Goal: Task Accomplishment & Management: Use online tool/utility

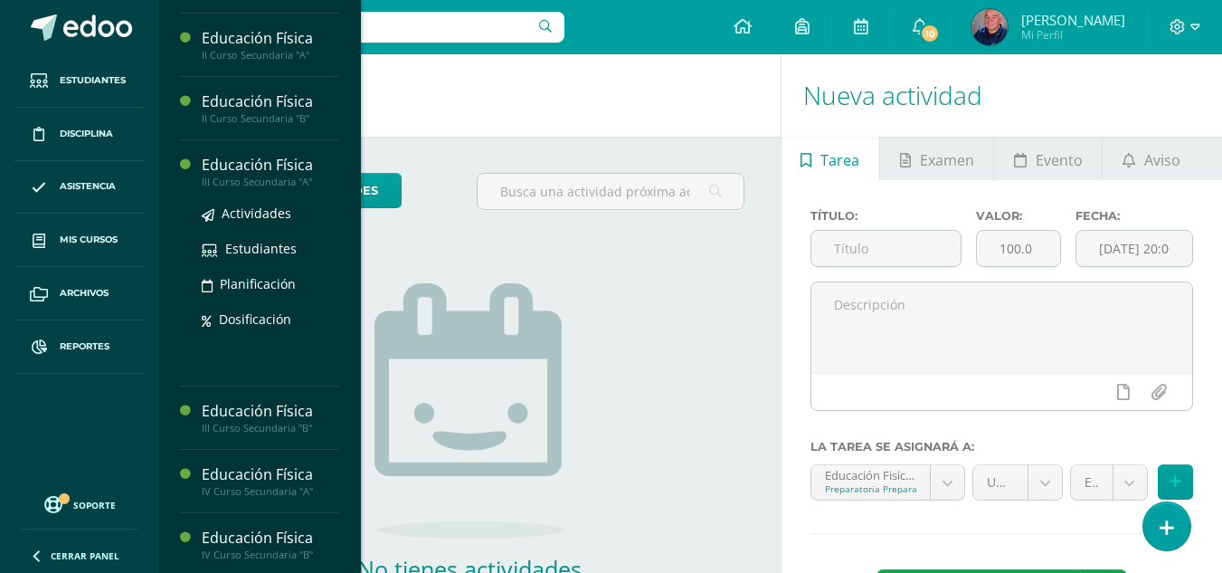
scroll to position [1126, 0]
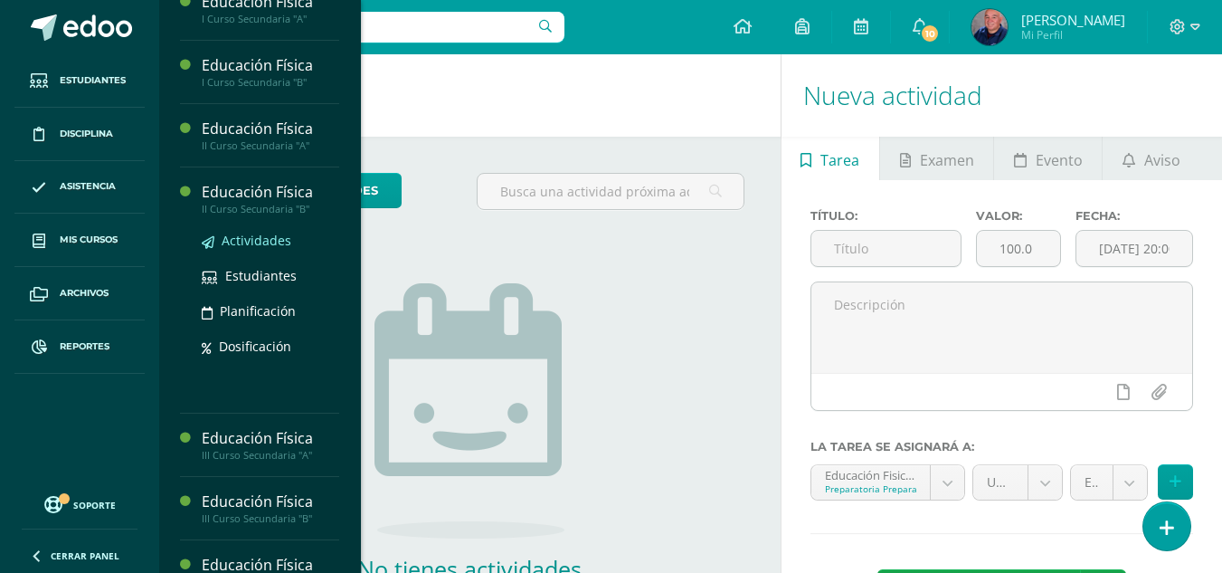
click at [244, 235] on span "Actividades" at bounding box center [257, 240] width 70 height 17
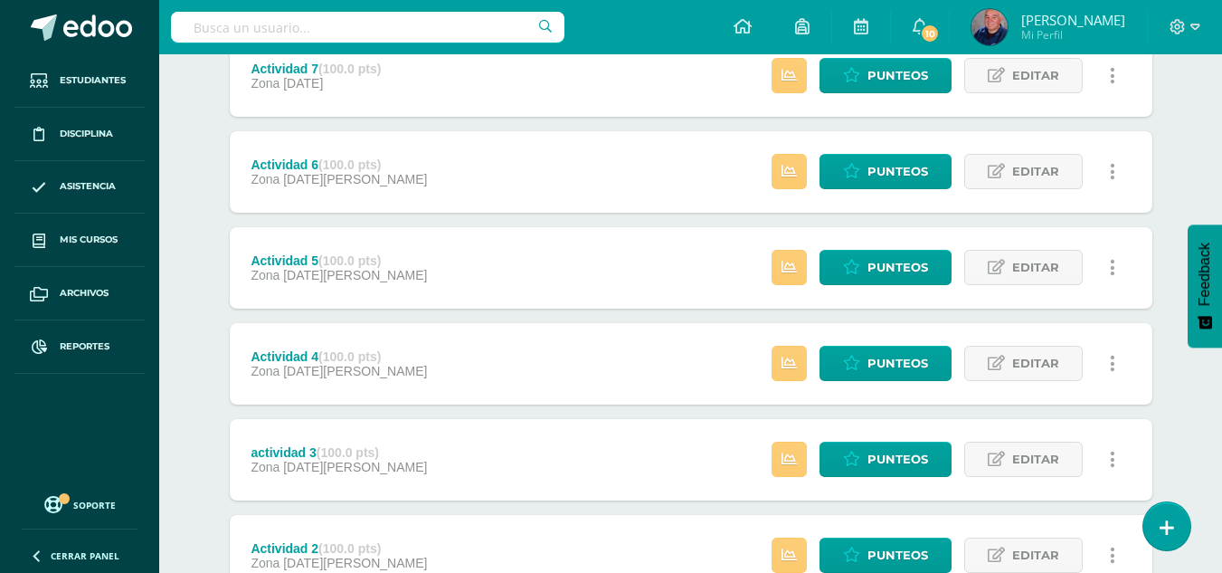
scroll to position [543, 0]
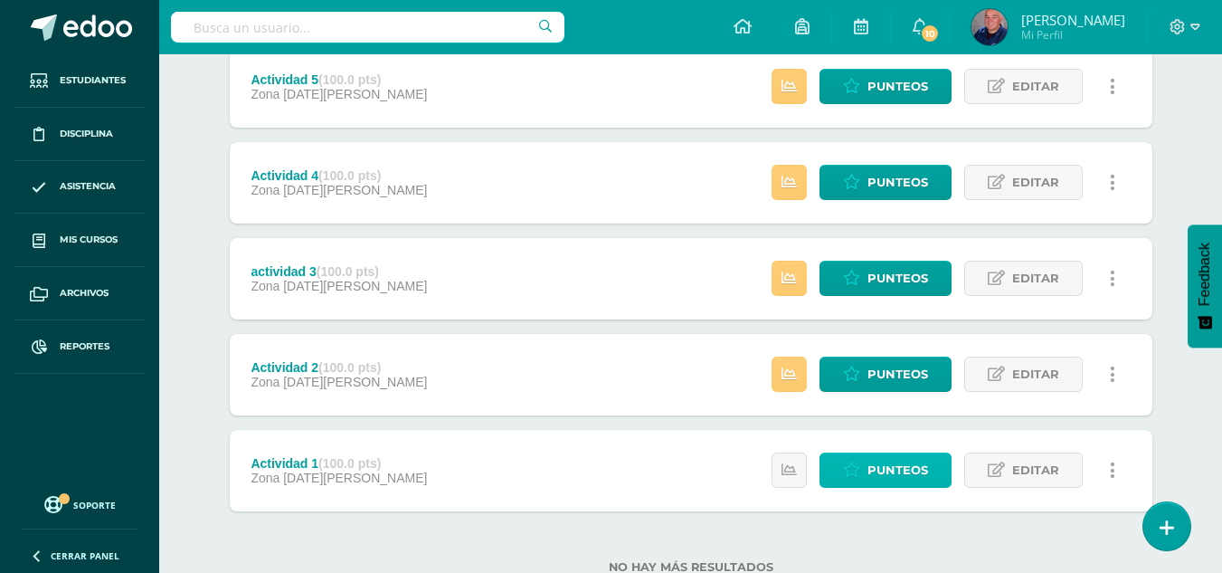
click at [889, 467] on span "Punteos" at bounding box center [898, 469] width 61 height 33
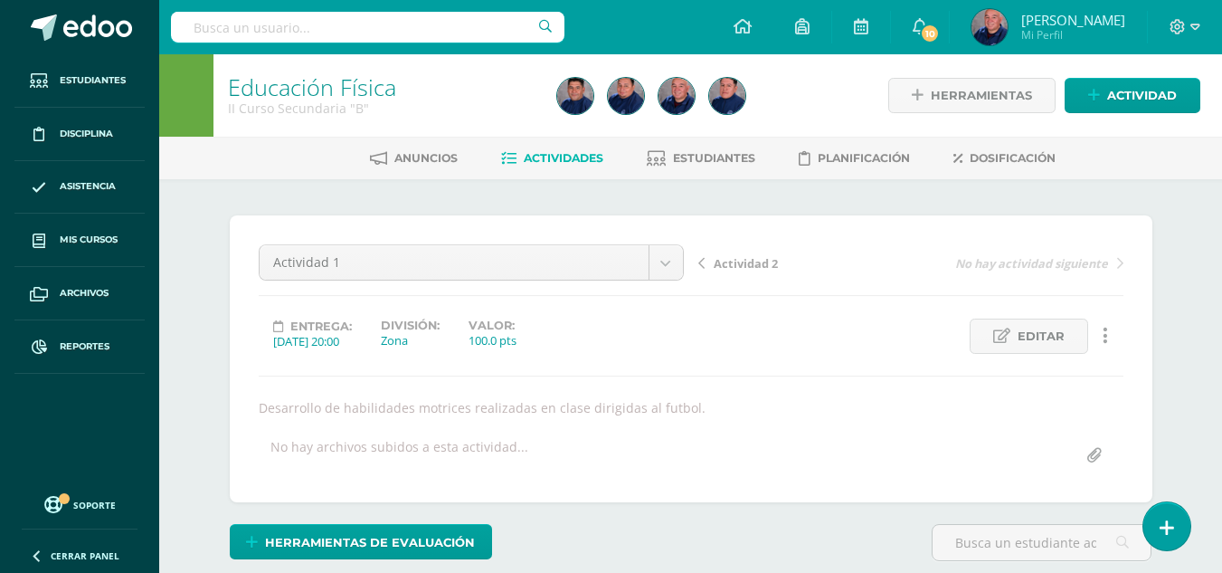
scroll to position [1, 0]
click at [556, 159] on span "Actividades" at bounding box center [564, 157] width 80 height 14
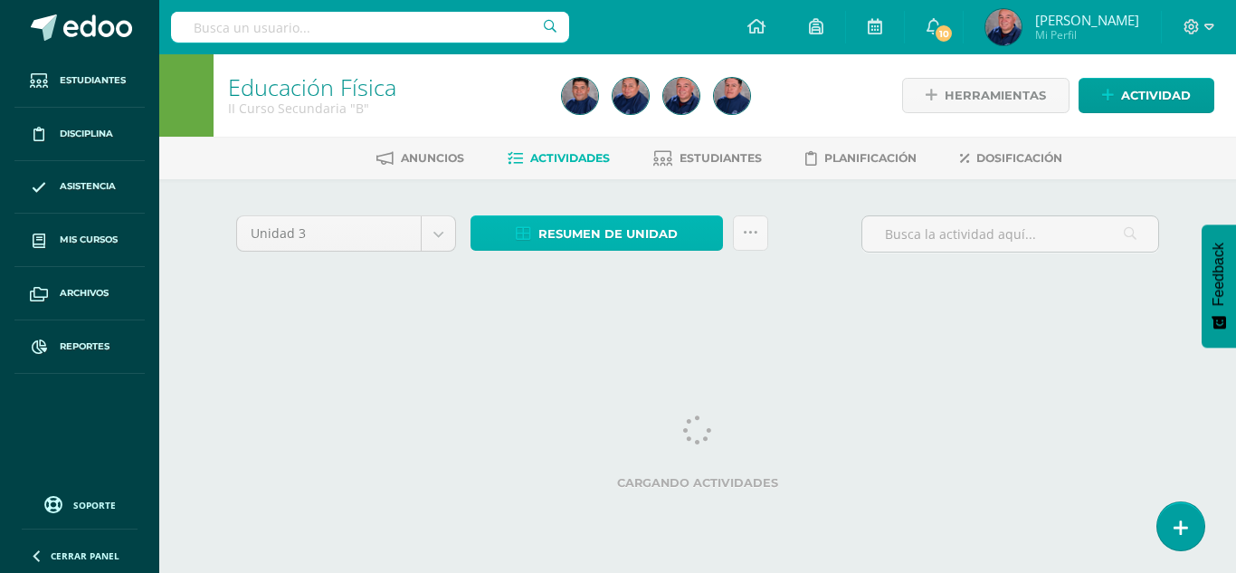
click at [601, 236] on span "Resumen de unidad" at bounding box center [607, 233] width 139 height 33
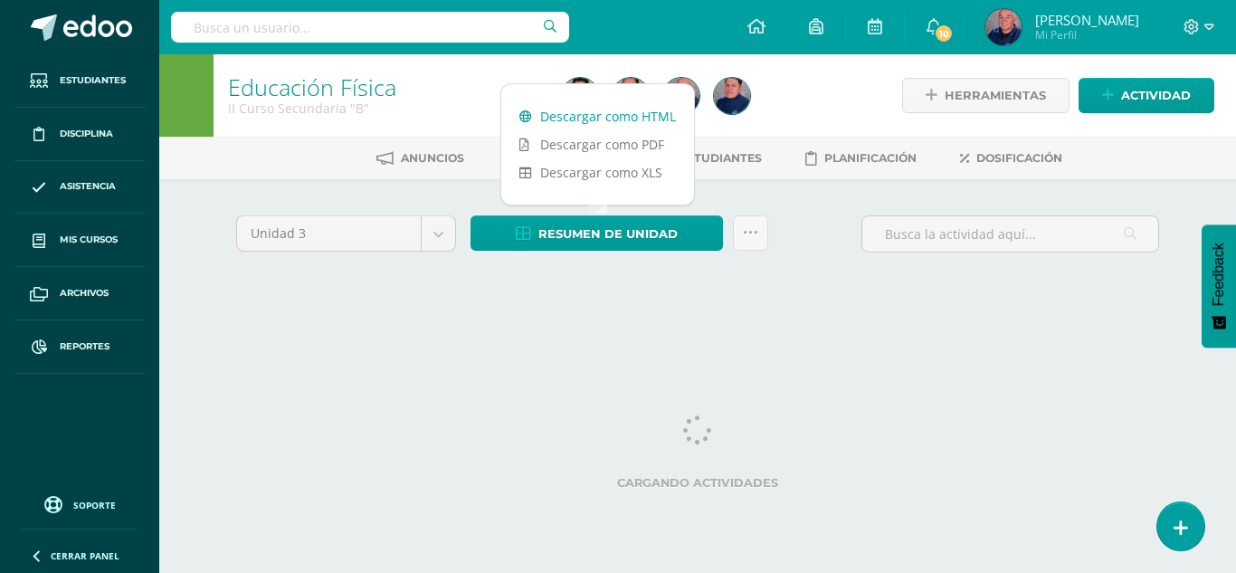
click at [603, 118] on link "Descargar como HTML" at bounding box center [597, 116] width 193 height 28
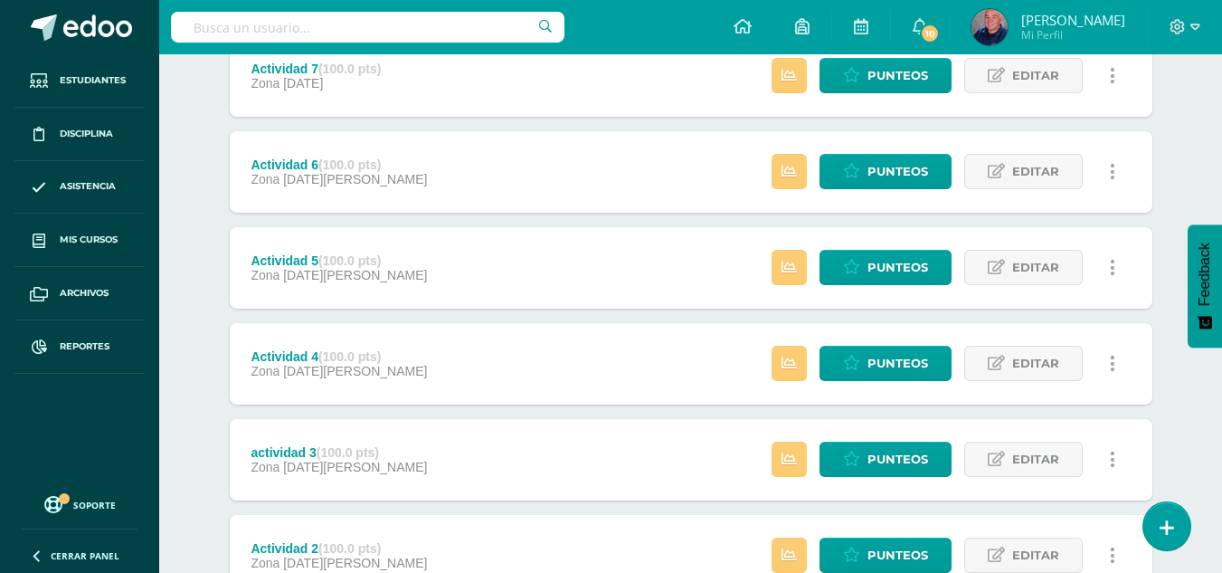
scroll to position [602, 0]
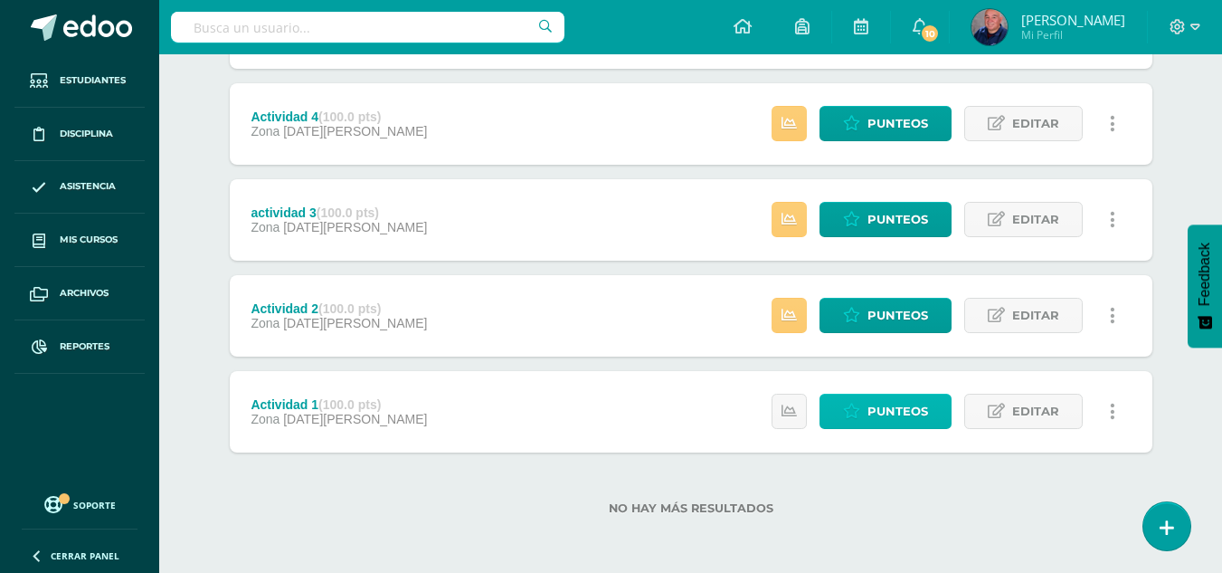
click at [854, 419] on icon at bounding box center [851, 410] width 17 height 15
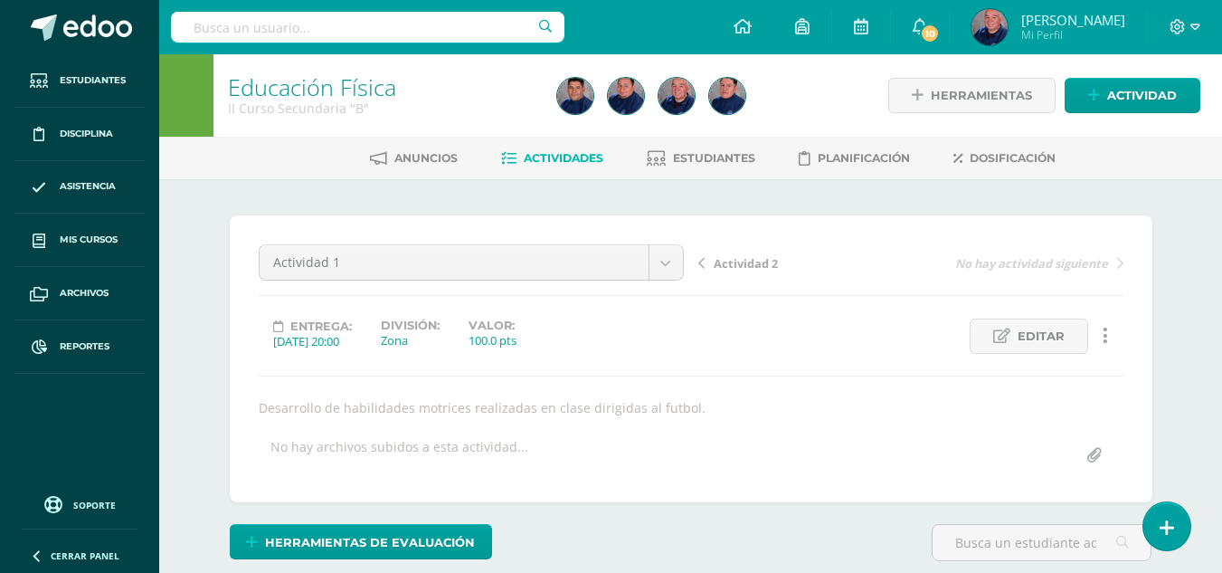
click at [729, 261] on span "Actividad 2" at bounding box center [746, 263] width 64 height 16
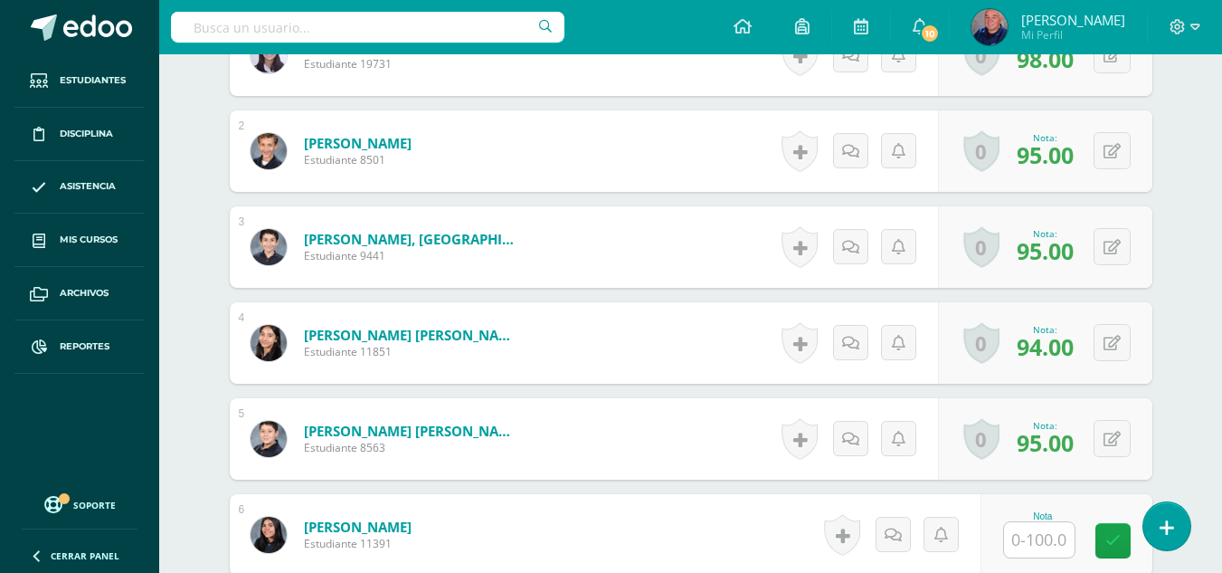
scroll to position [812, 0]
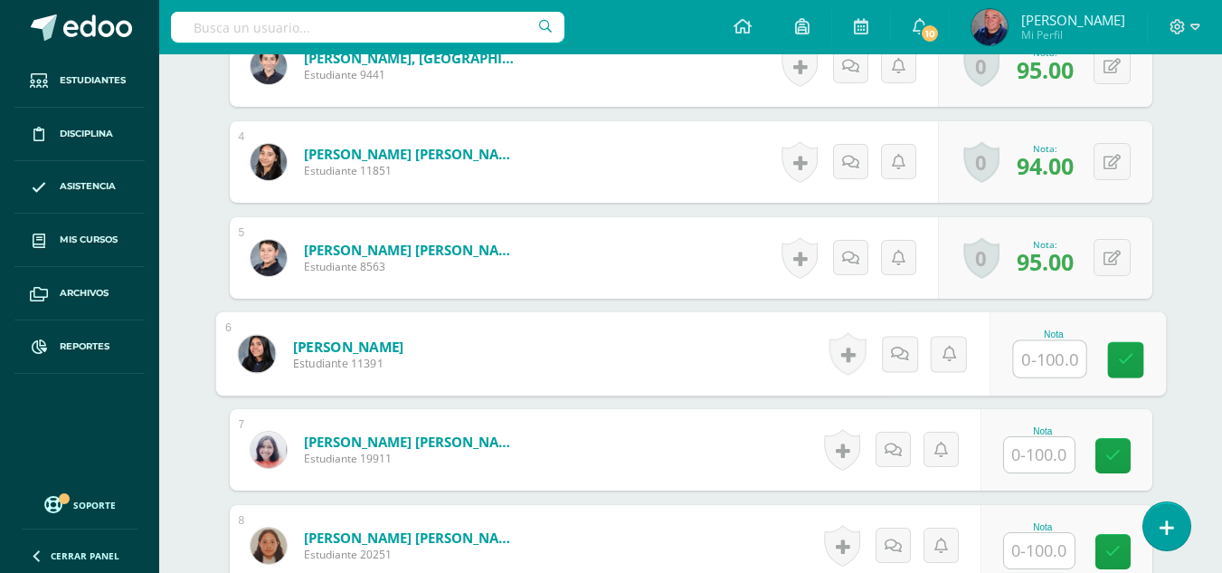
click at [1045, 352] on input "text" at bounding box center [1049, 359] width 72 height 36
type input "91"
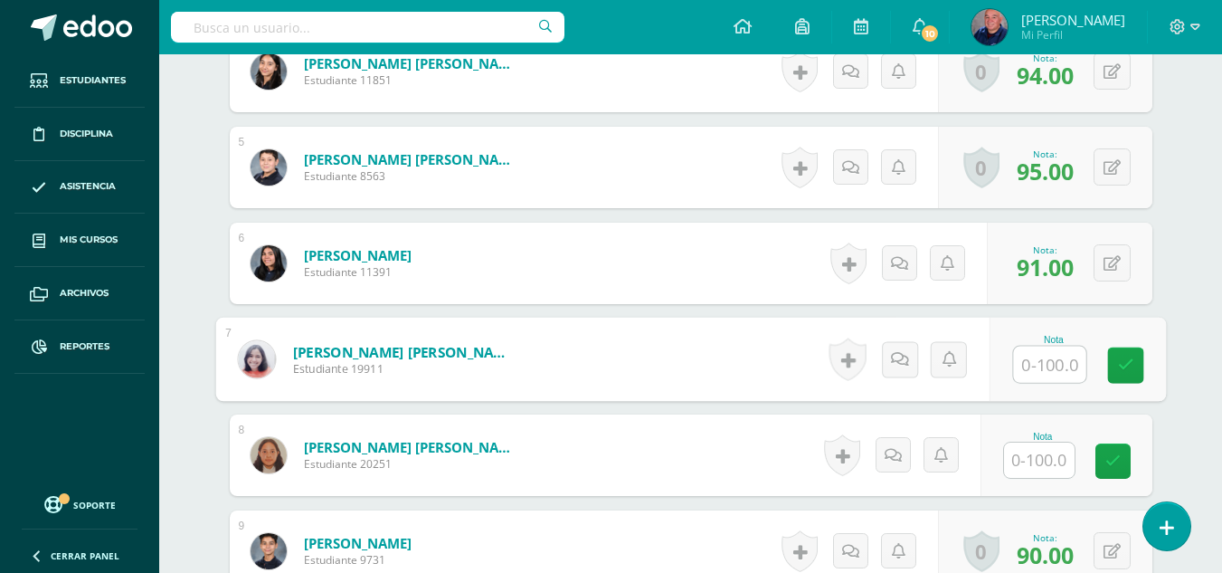
scroll to position [993, 0]
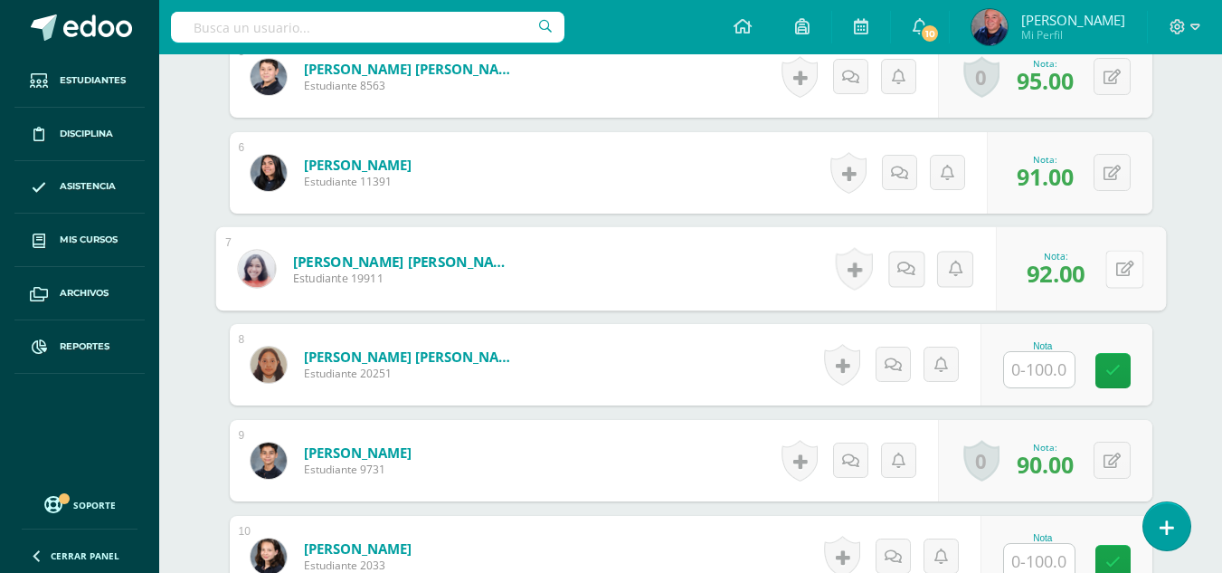
click at [1118, 268] on icon at bounding box center [1124, 268] width 18 height 15
type input "89"
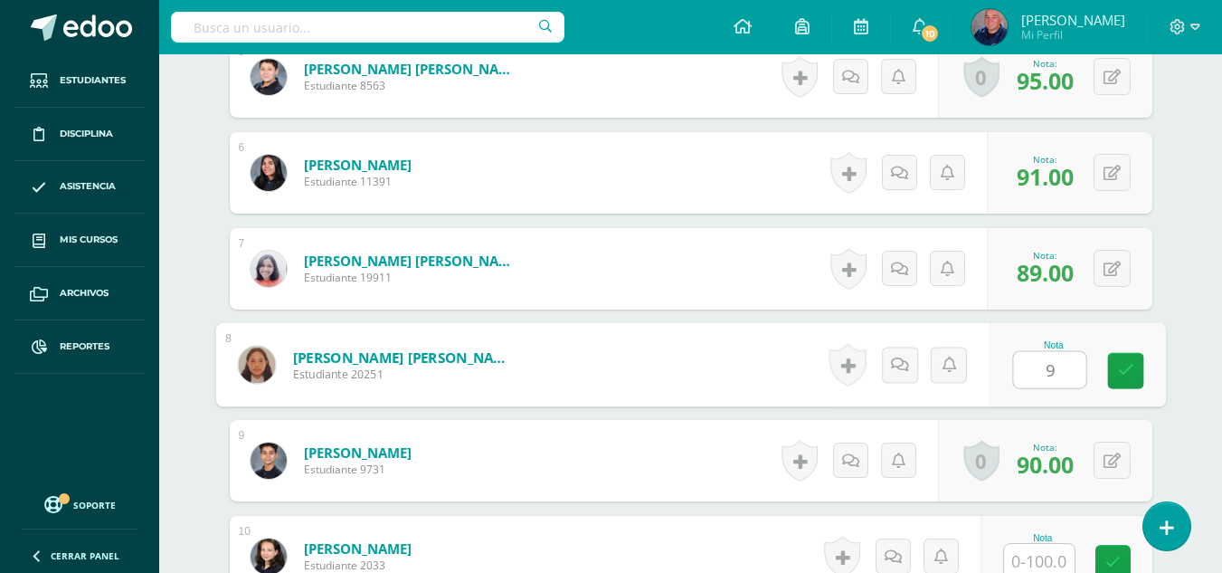
type input "92"
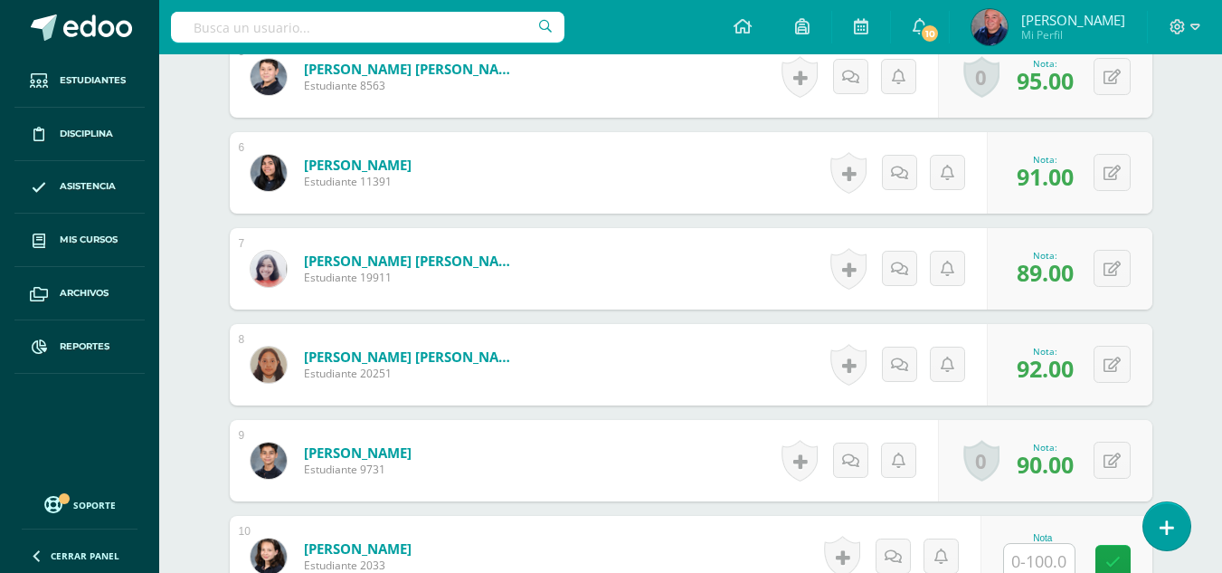
scroll to position [1265, 0]
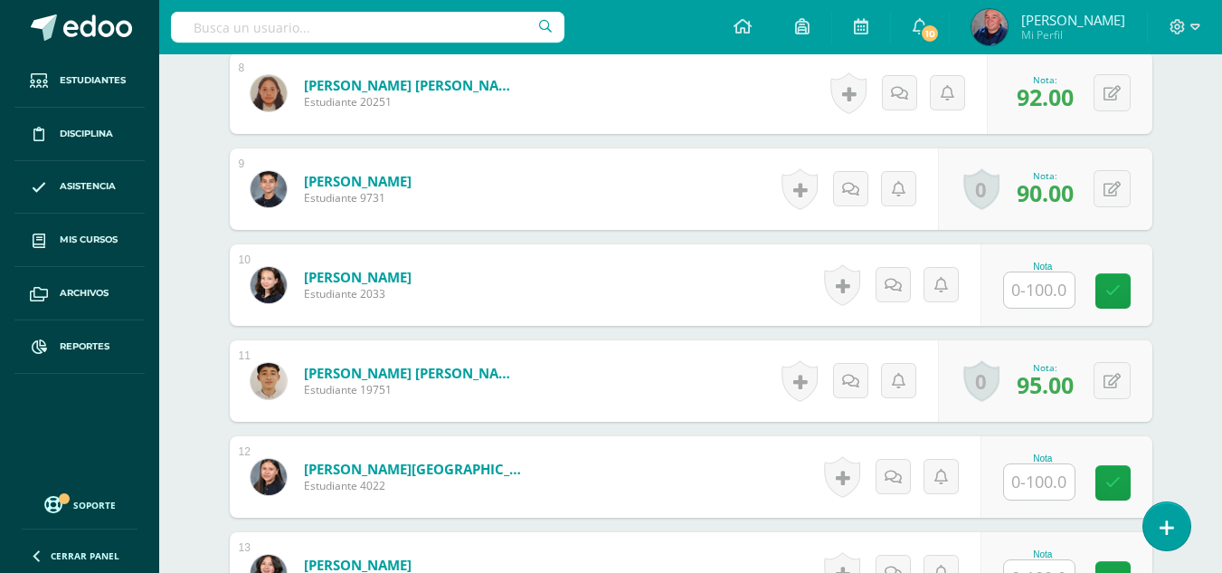
click at [1051, 290] on input "text" at bounding box center [1039, 289] width 71 height 35
type input "100"
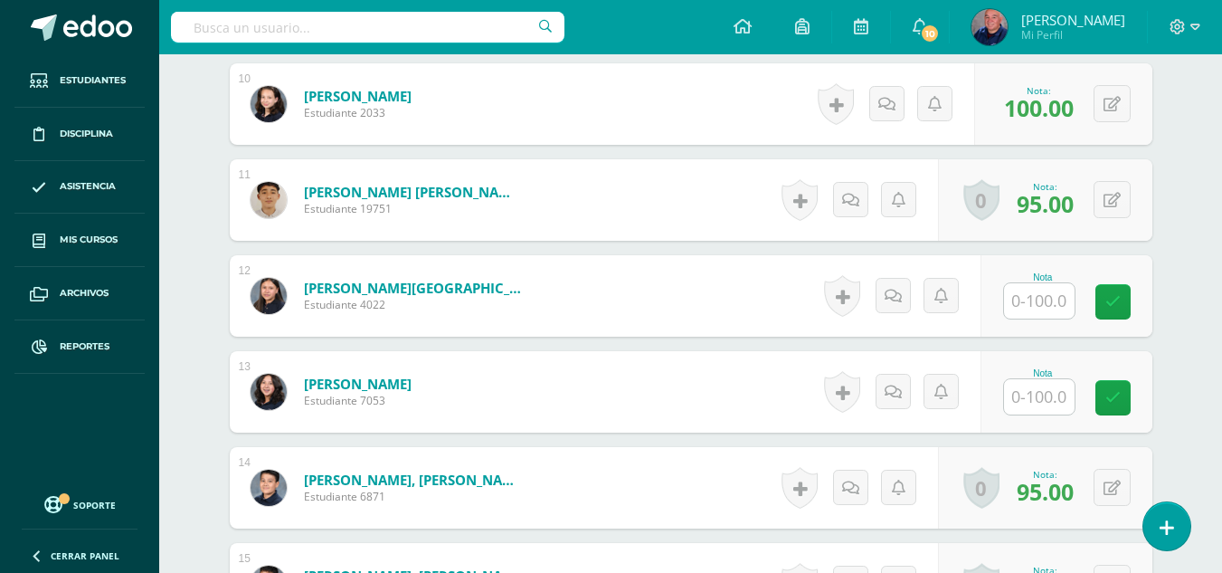
click at [1049, 302] on input "text" at bounding box center [1039, 300] width 71 height 35
type input "70"
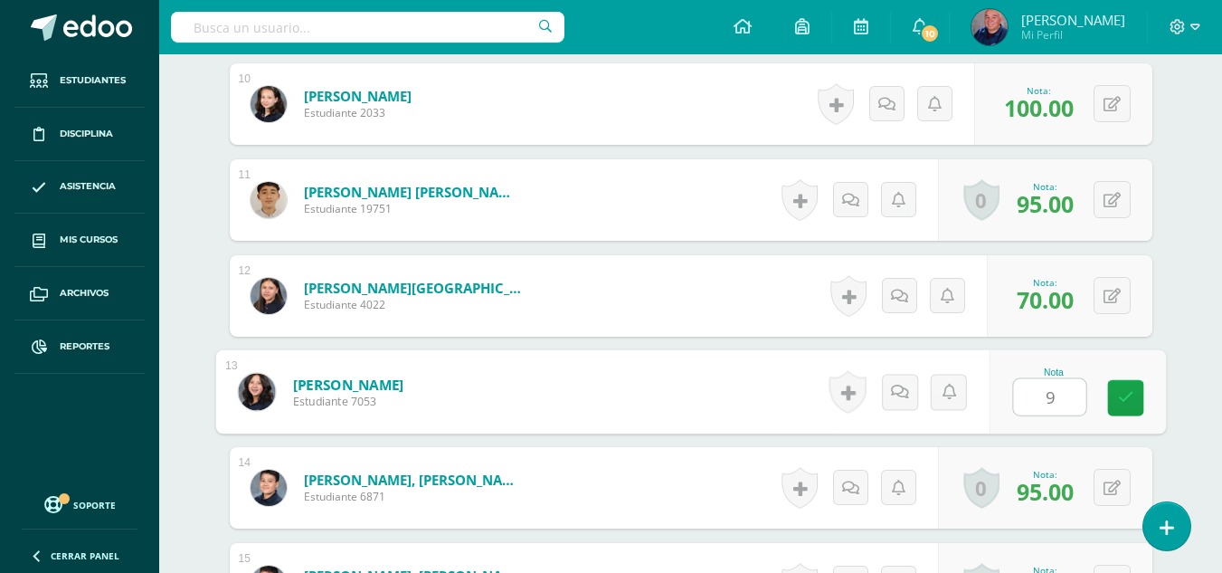
type input "90"
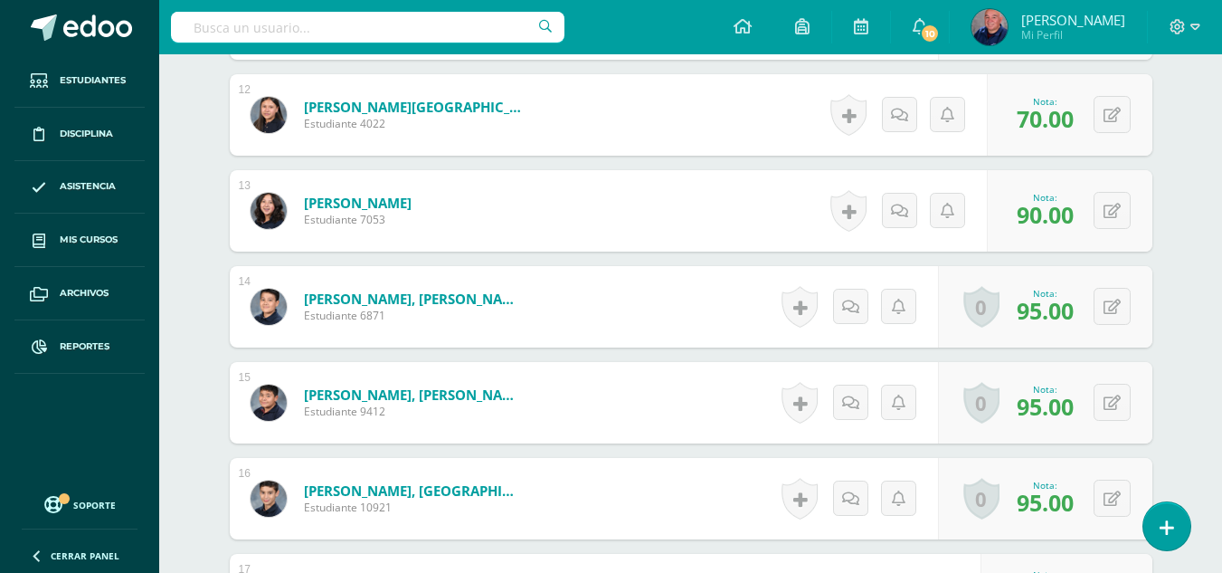
scroll to position [1808, 0]
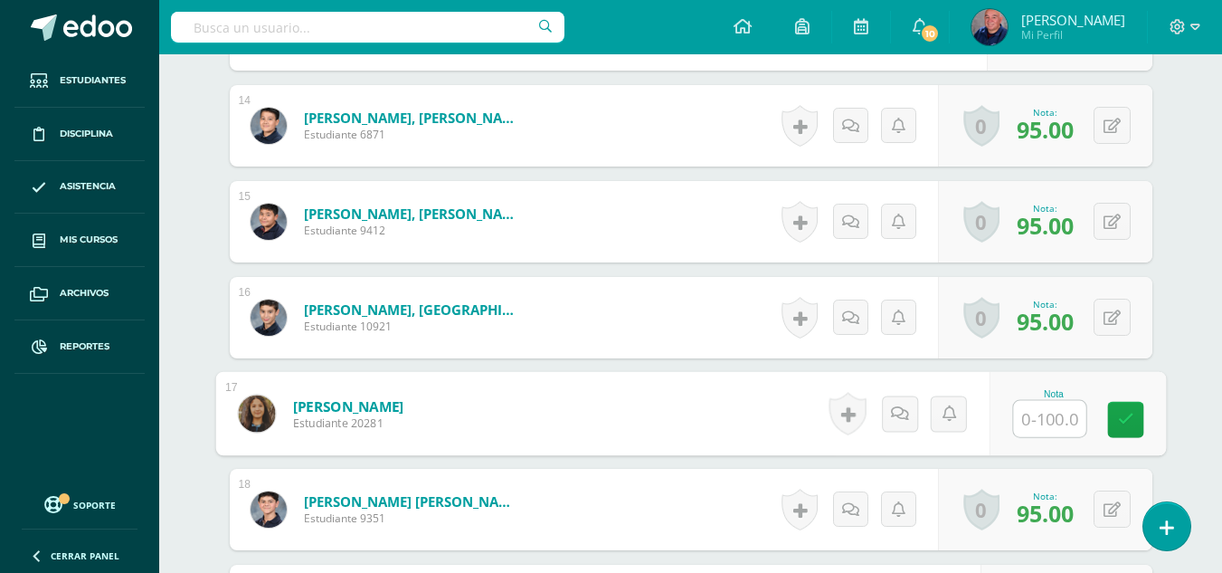
click at [1048, 428] on input "text" at bounding box center [1049, 419] width 72 height 36
type input "90"
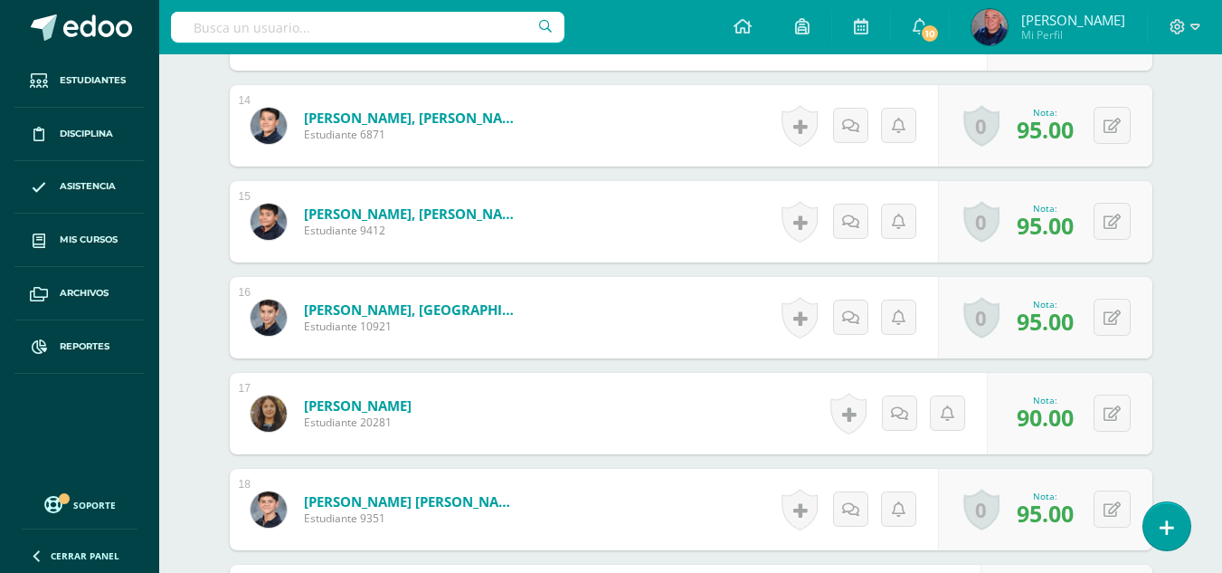
scroll to position [1988, 0]
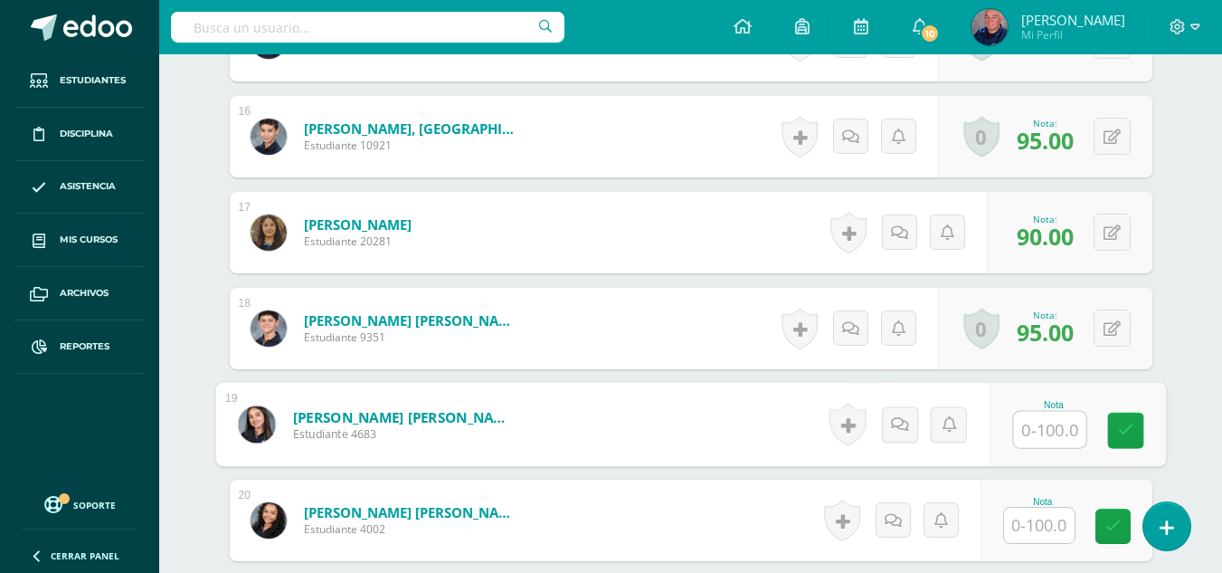
click at [1049, 428] on input "text" at bounding box center [1049, 430] width 72 height 36
type input "91"
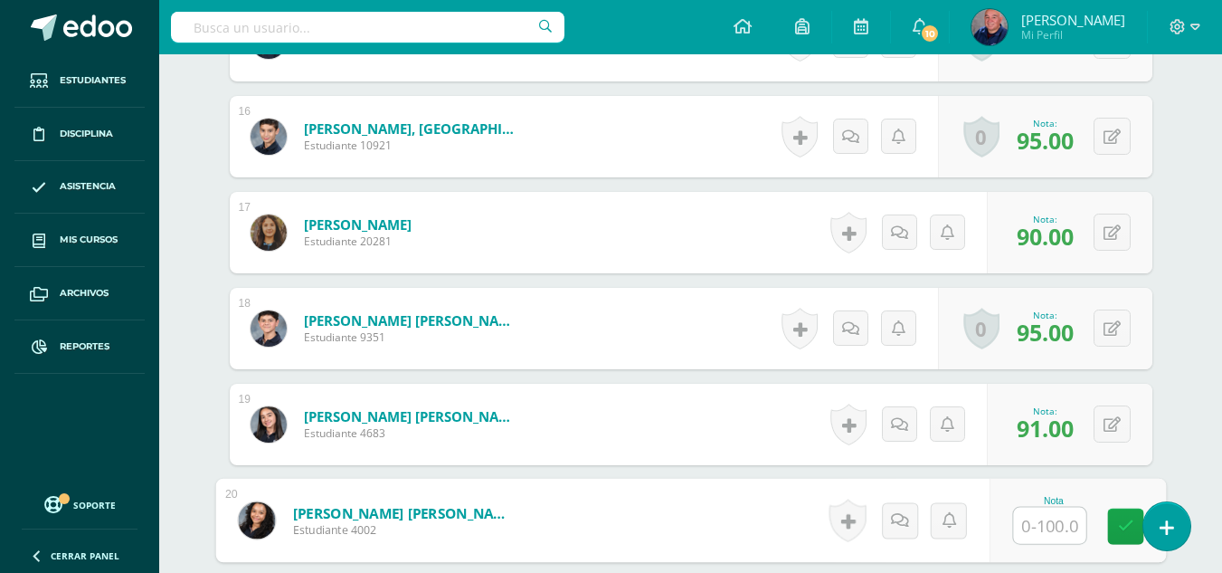
scroll to position [2169, 0]
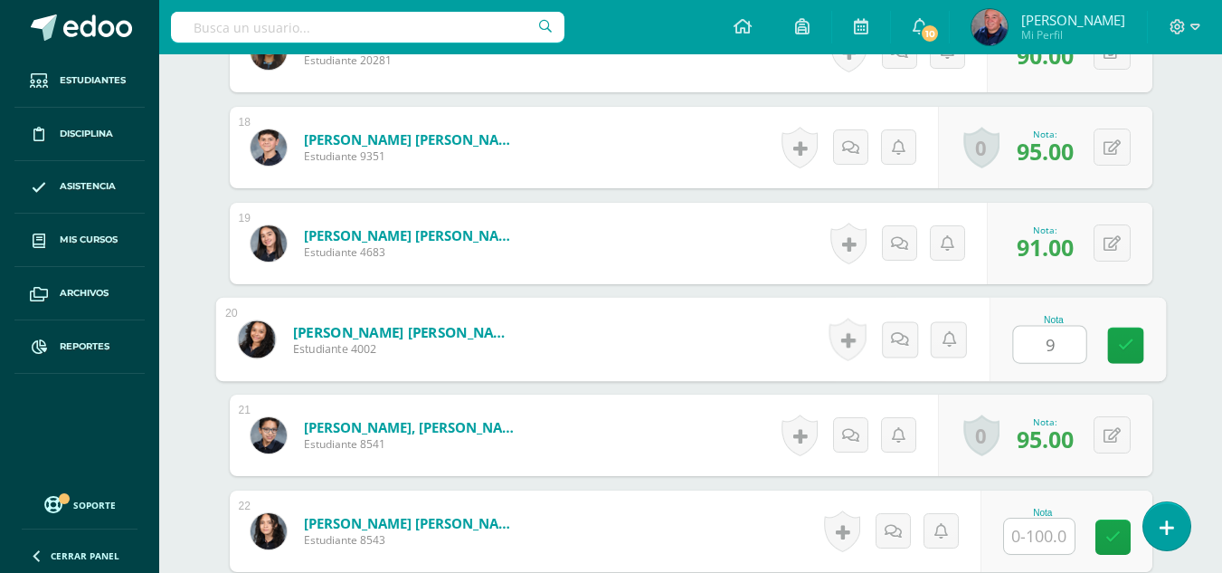
type input "92"
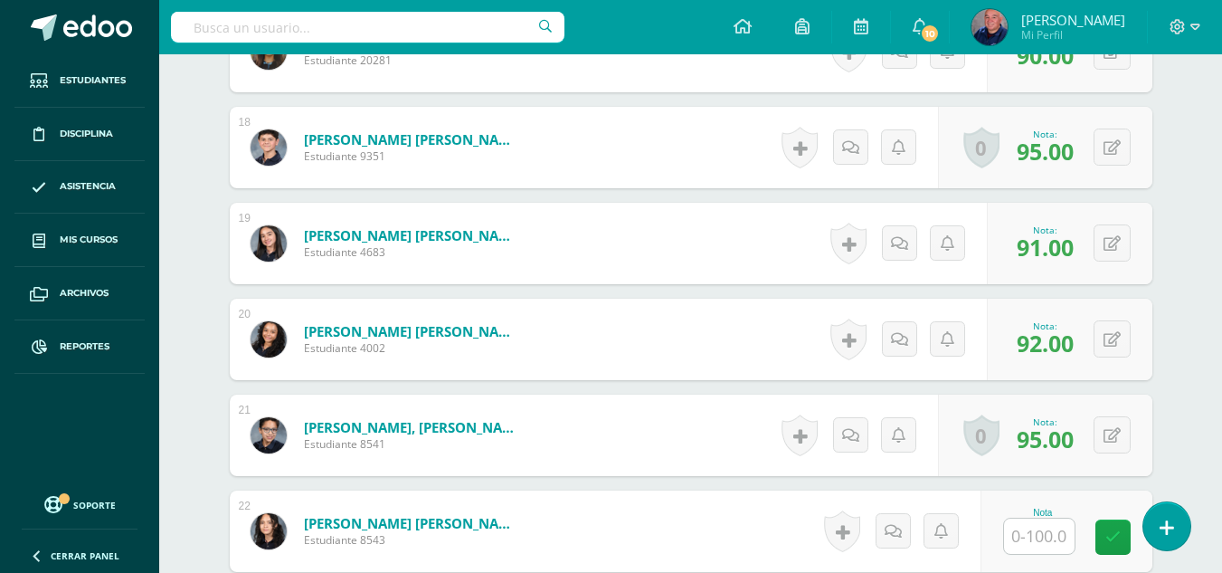
scroll to position [2350, 0]
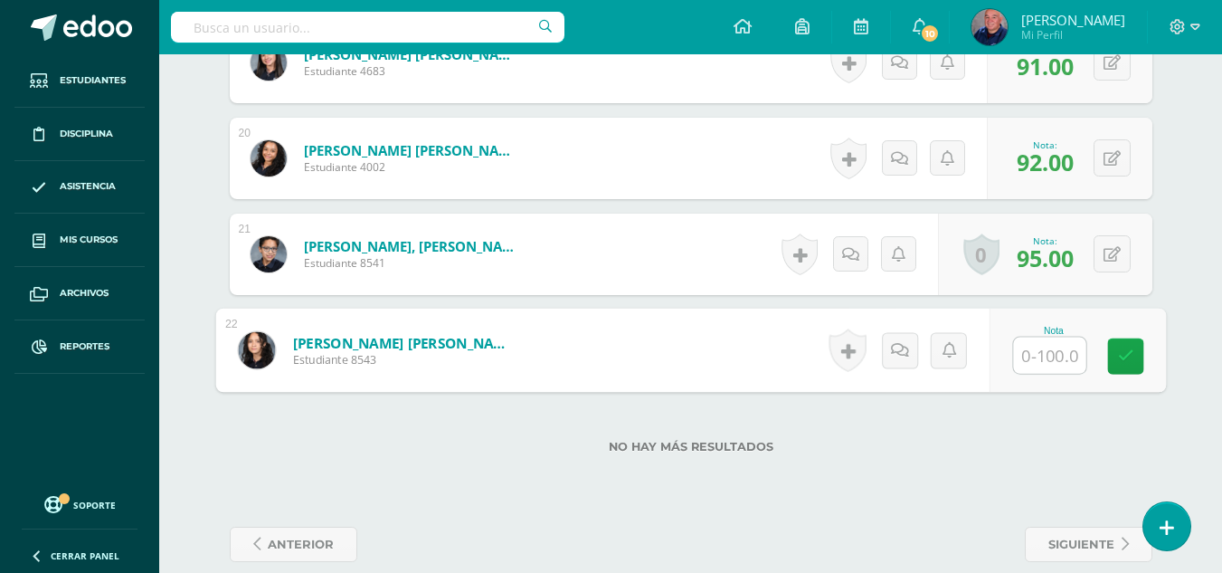
click at [1051, 364] on input "text" at bounding box center [1049, 355] width 72 height 36
type input "100"
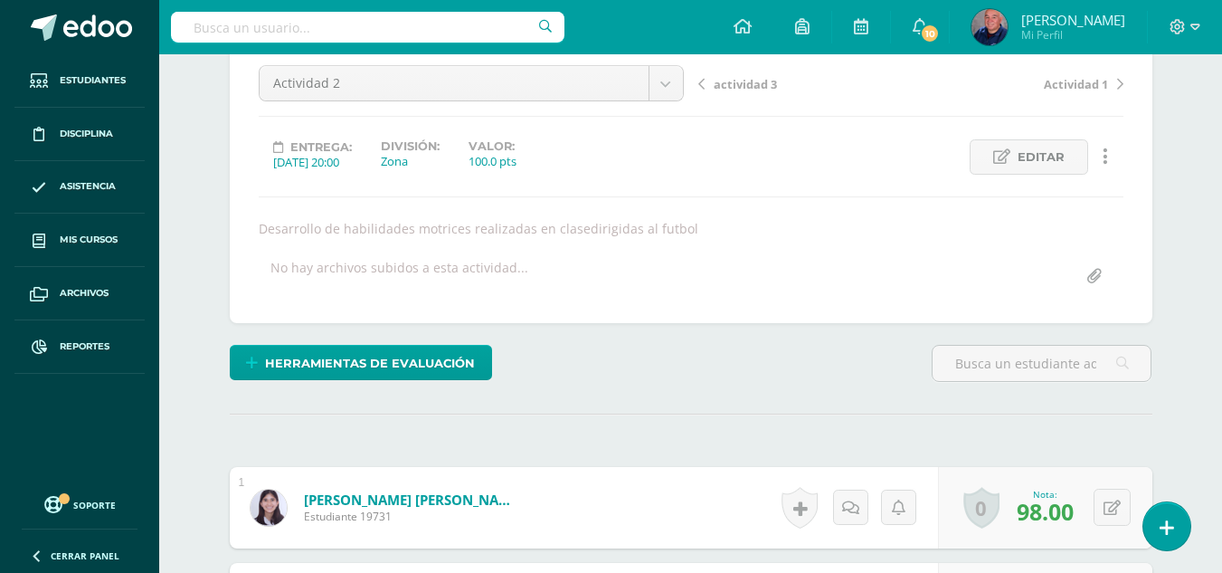
scroll to position [0, 0]
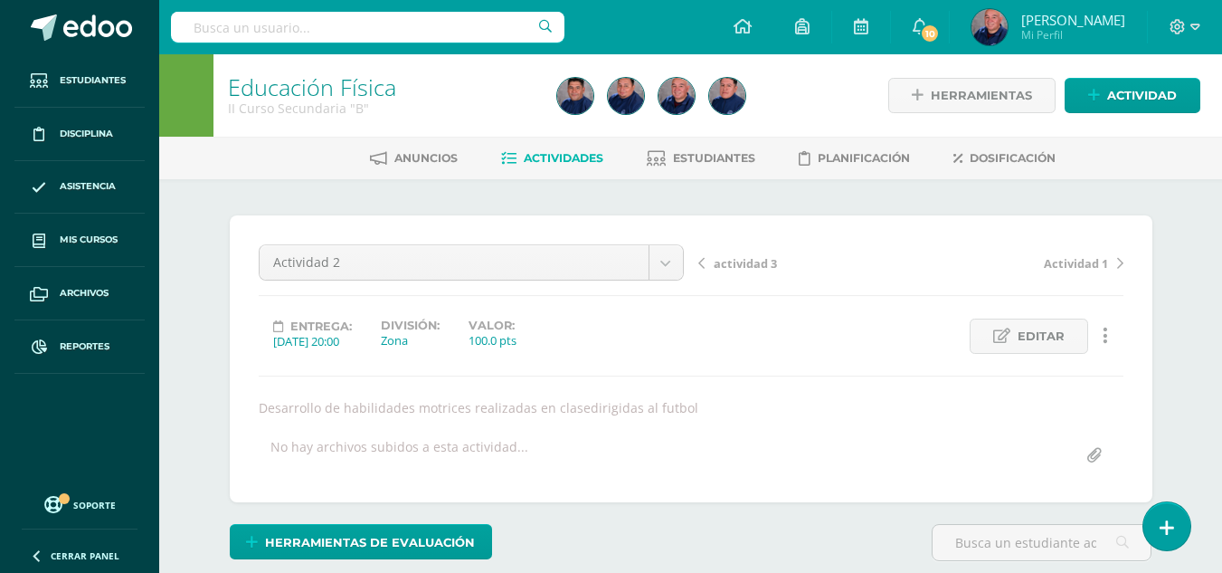
click at [749, 269] on span "actividad 3" at bounding box center [745, 263] width 63 height 16
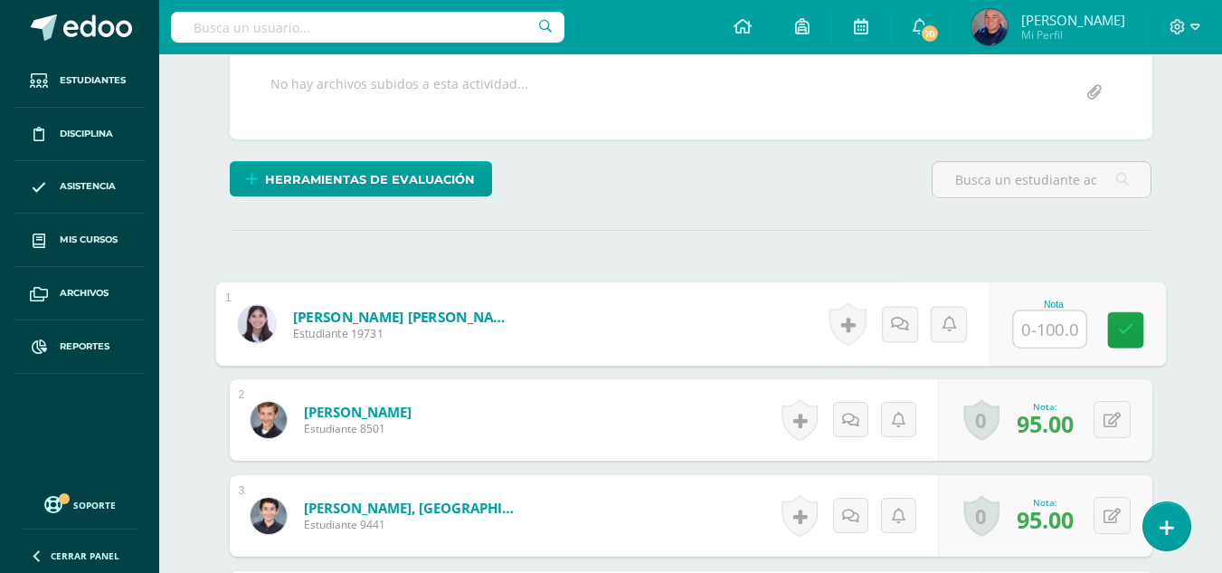
click at [1053, 327] on input "text" at bounding box center [1049, 329] width 72 height 36
type input "100"
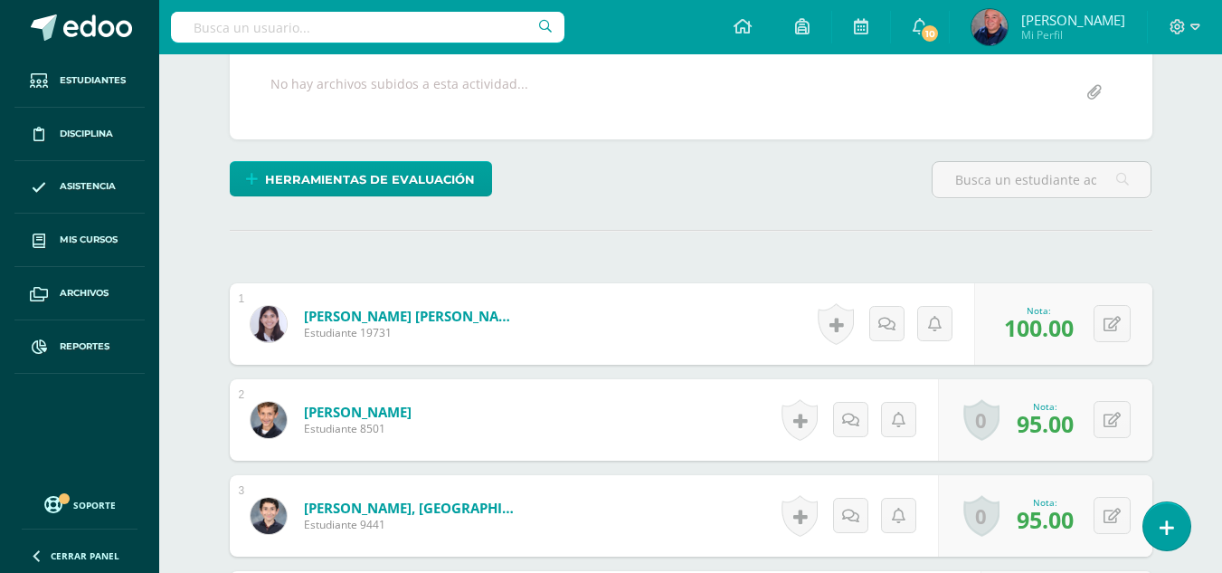
scroll to position [544, 0]
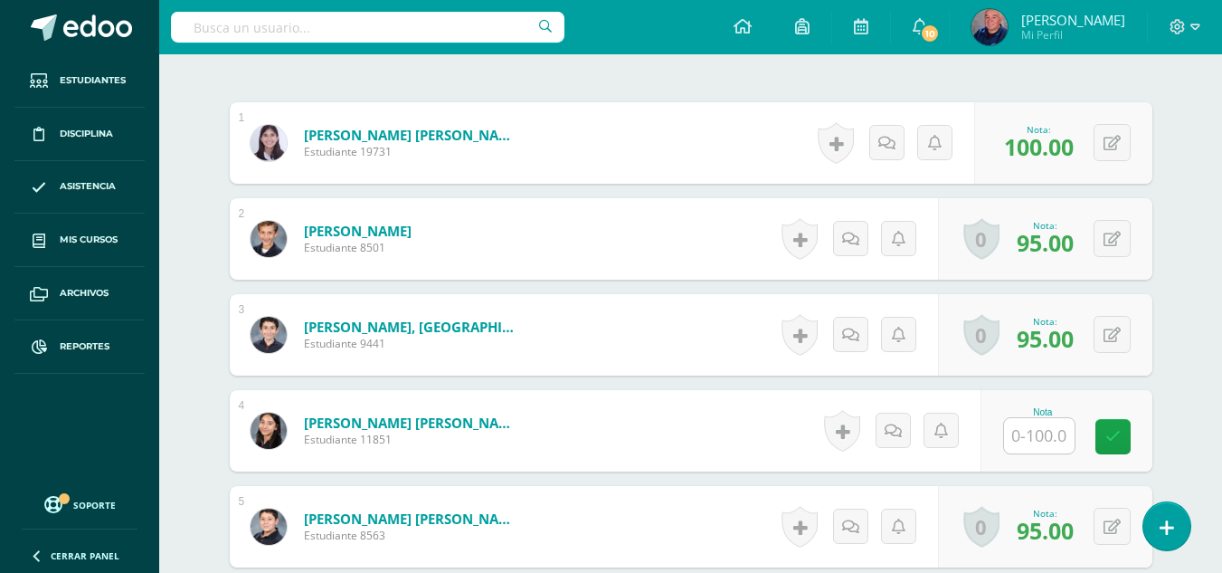
click at [1050, 443] on input "text" at bounding box center [1039, 435] width 71 height 35
type input "100"
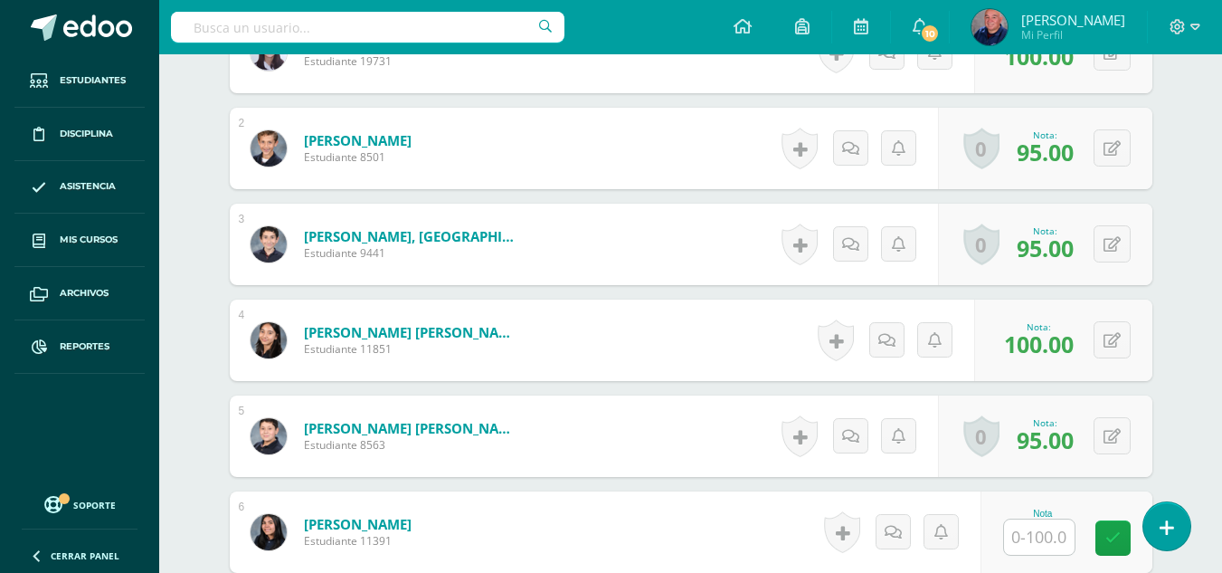
scroll to position [725, 0]
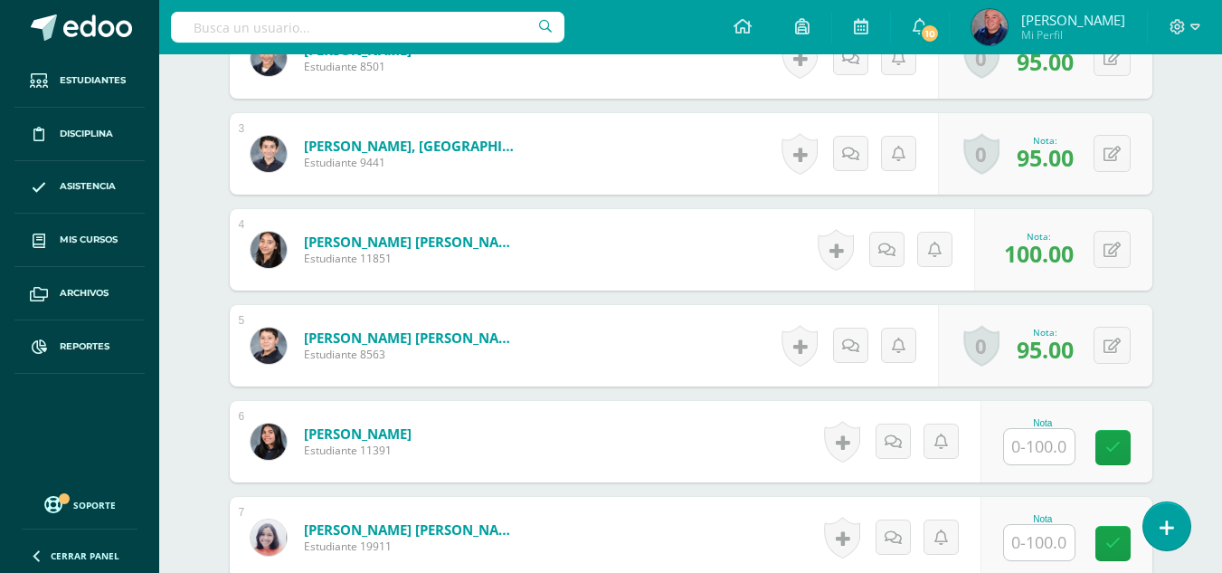
click at [1048, 449] on input "text" at bounding box center [1039, 446] width 71 height 35
type input "92"
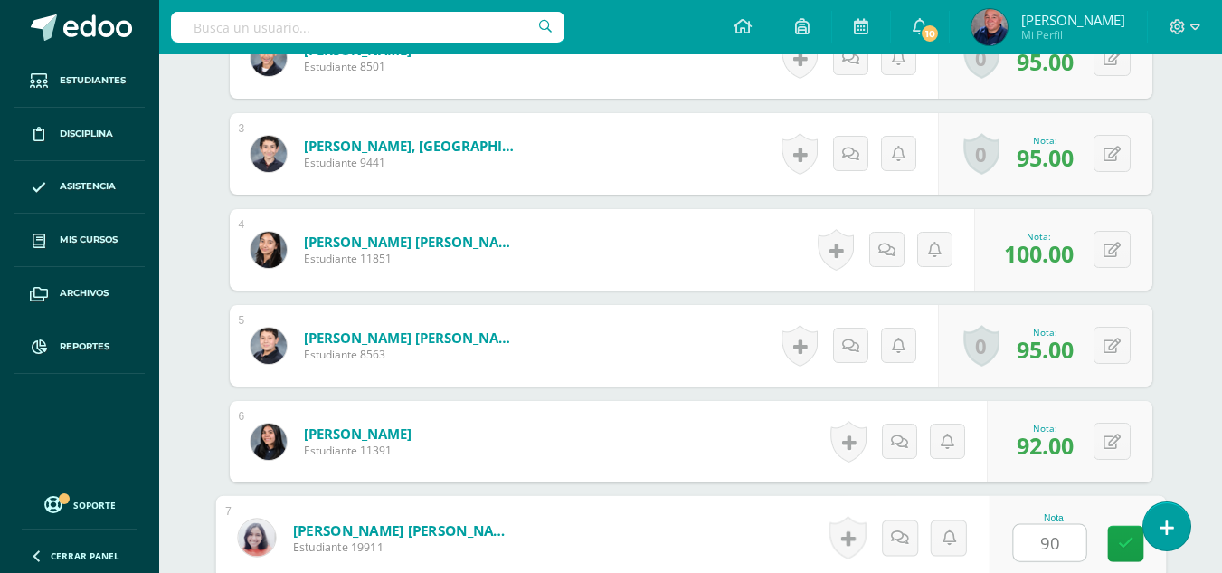
type input "90"
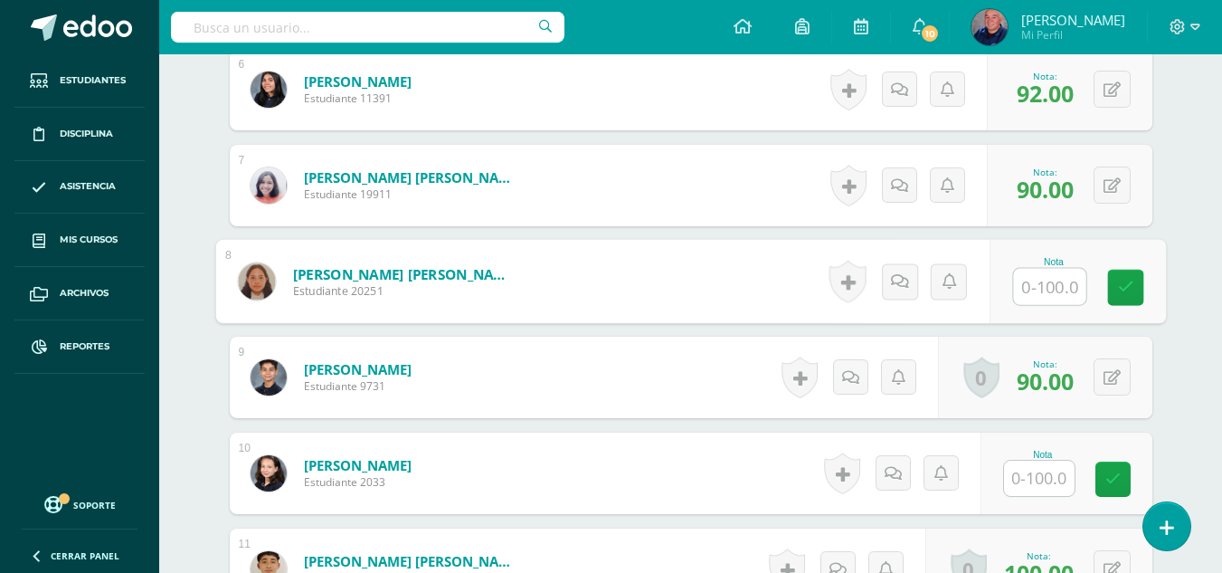
click at [1033, 481] on input "text" at bounding box center [1039, 477] width 71 height 35
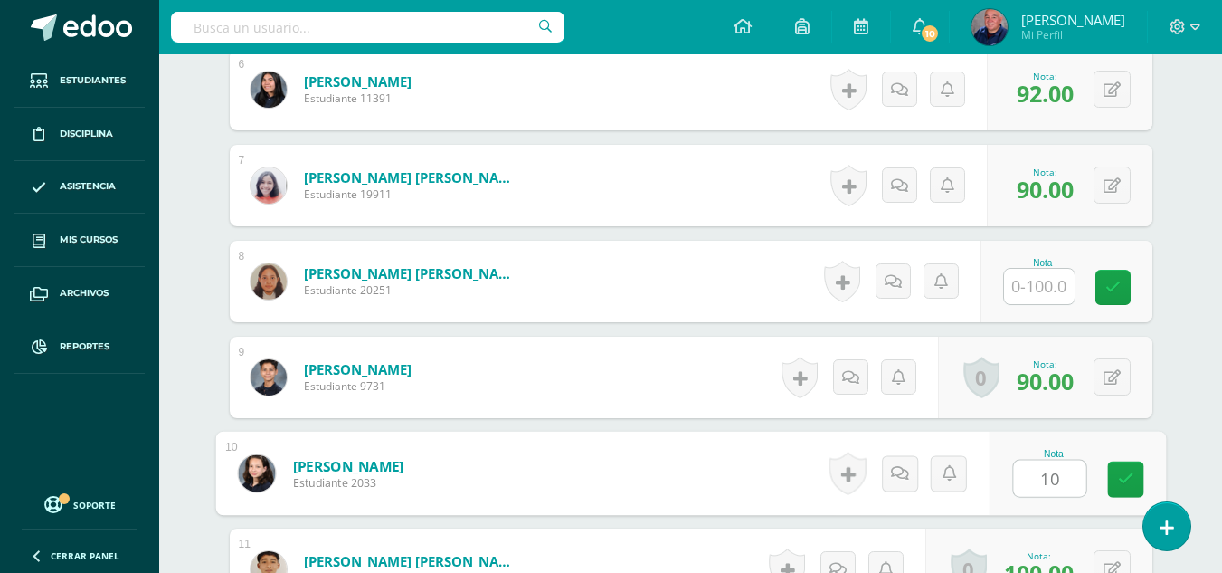
type input "100"
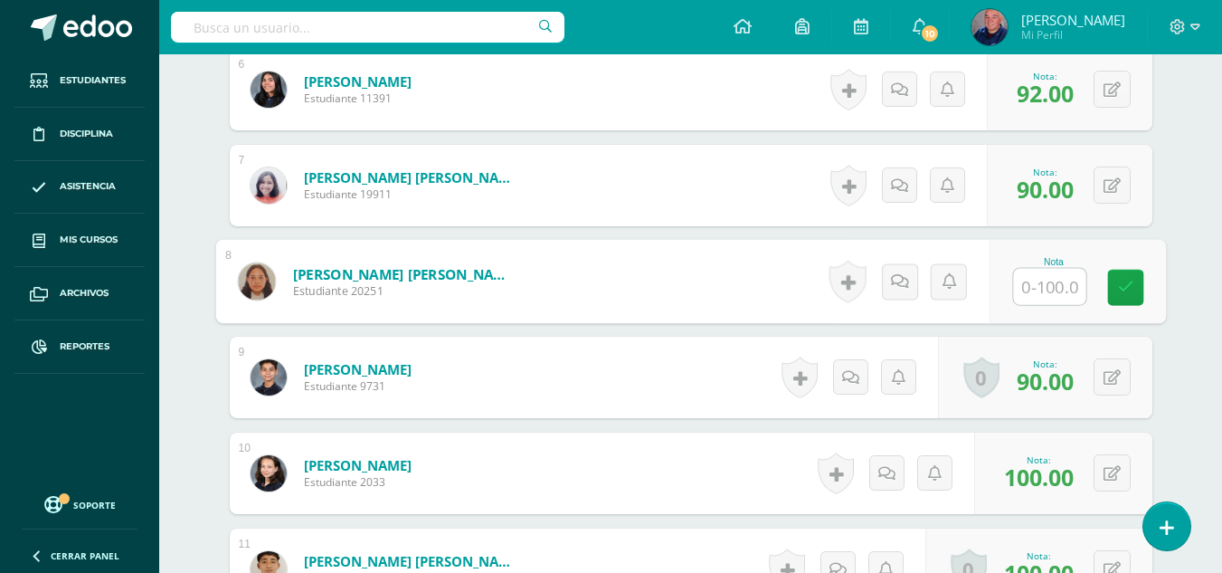
click at [1051, 290] on input "text" at bounding box center [1049, 287] width 72 height 36
type input "91"
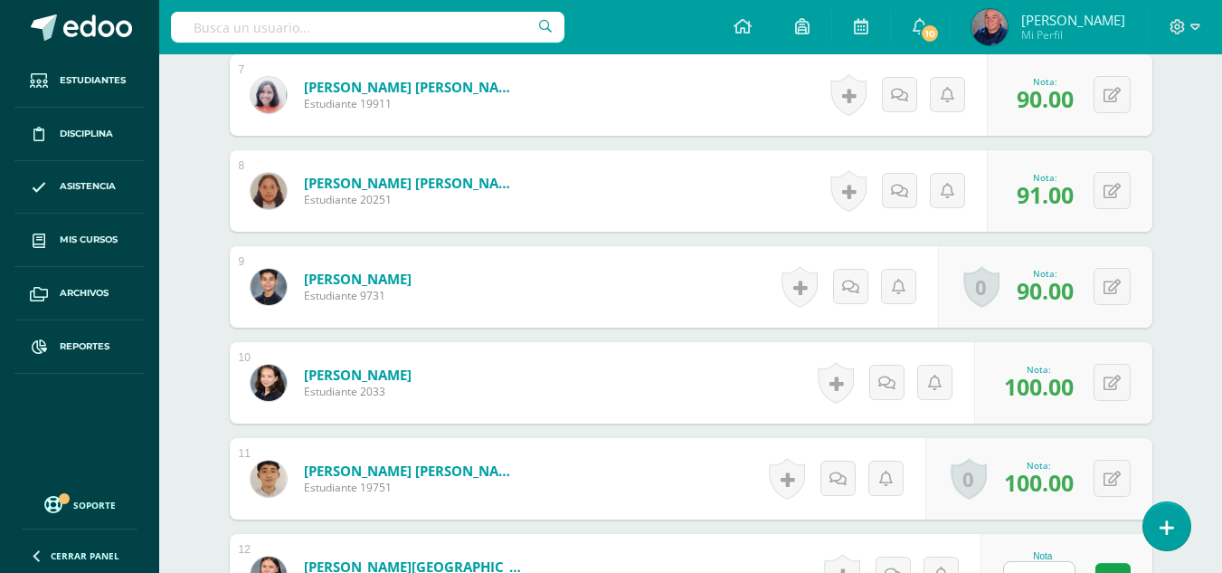
scroll to position [1438, 0]
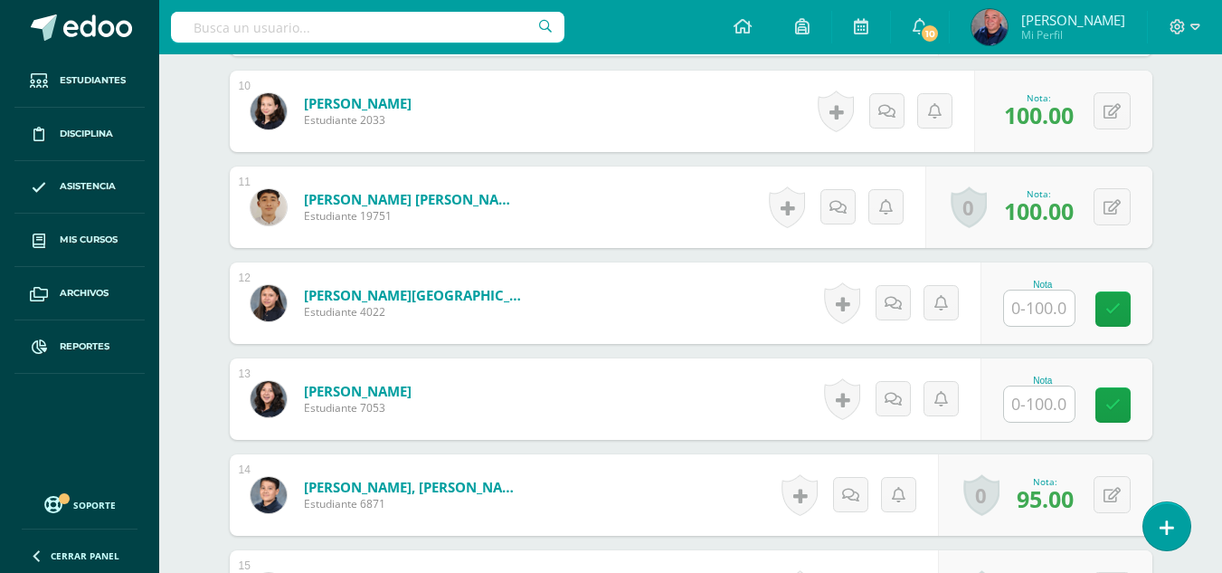
click at [1038, 313] on input "text" at bounding box center [1039, 307] width 71 height 35
type input "89"
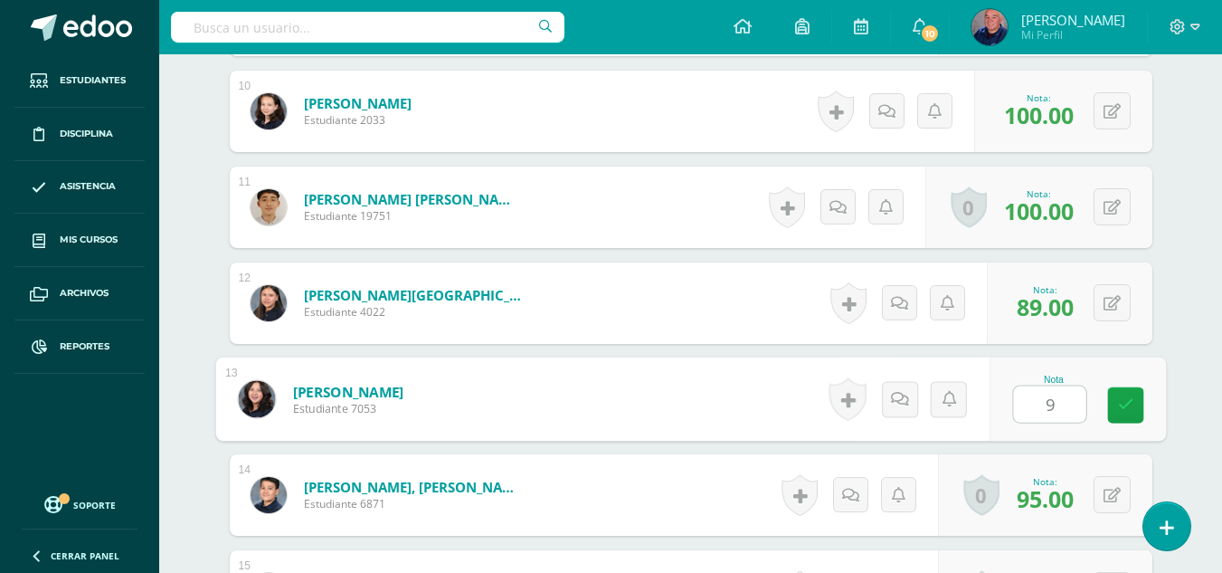
type input "91"
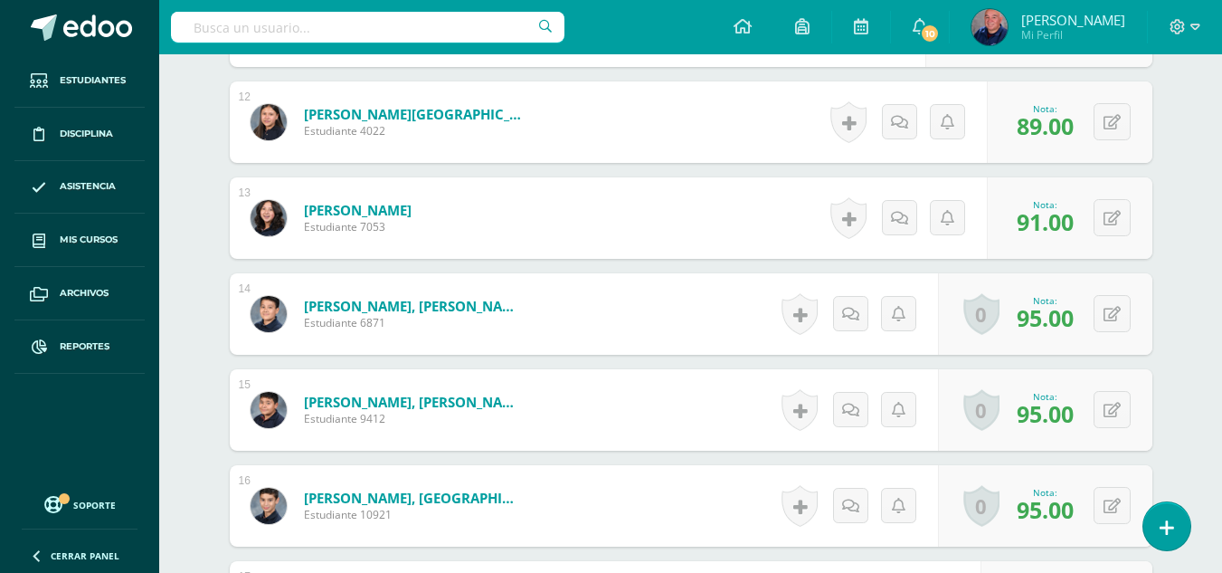
scroll to position [1800, 0]
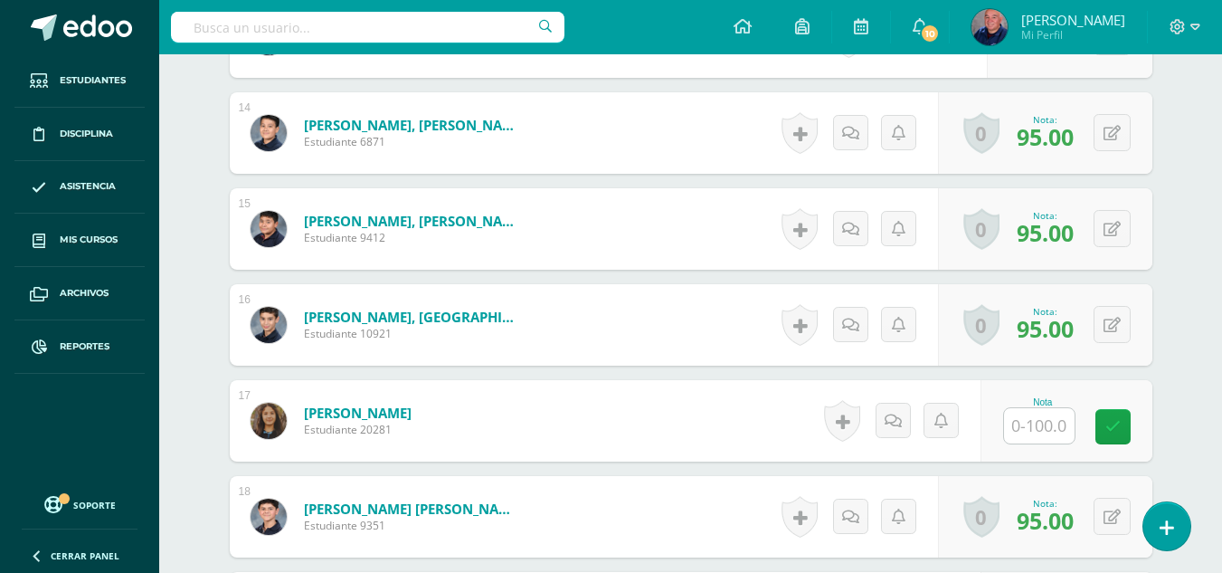
click at [1031, 426] on input "text" at bounding box center [1039, 425] width 71 height 35
type input "90"
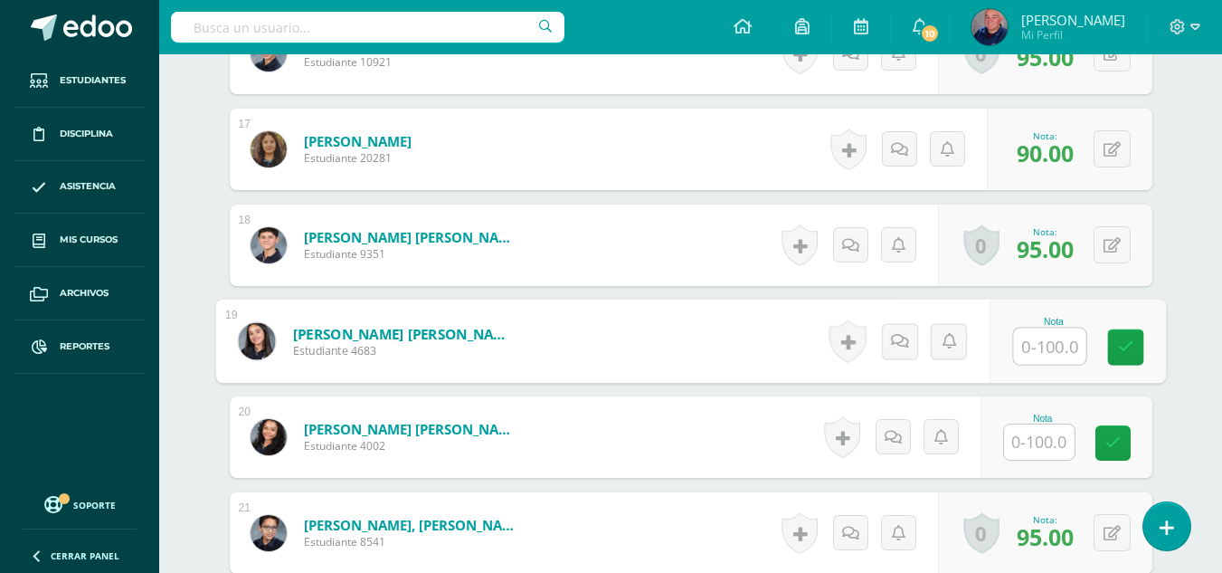
click at [1038, 349] on input "text" at bounding box center [1049, 346] width 72 height 36
type input "92"
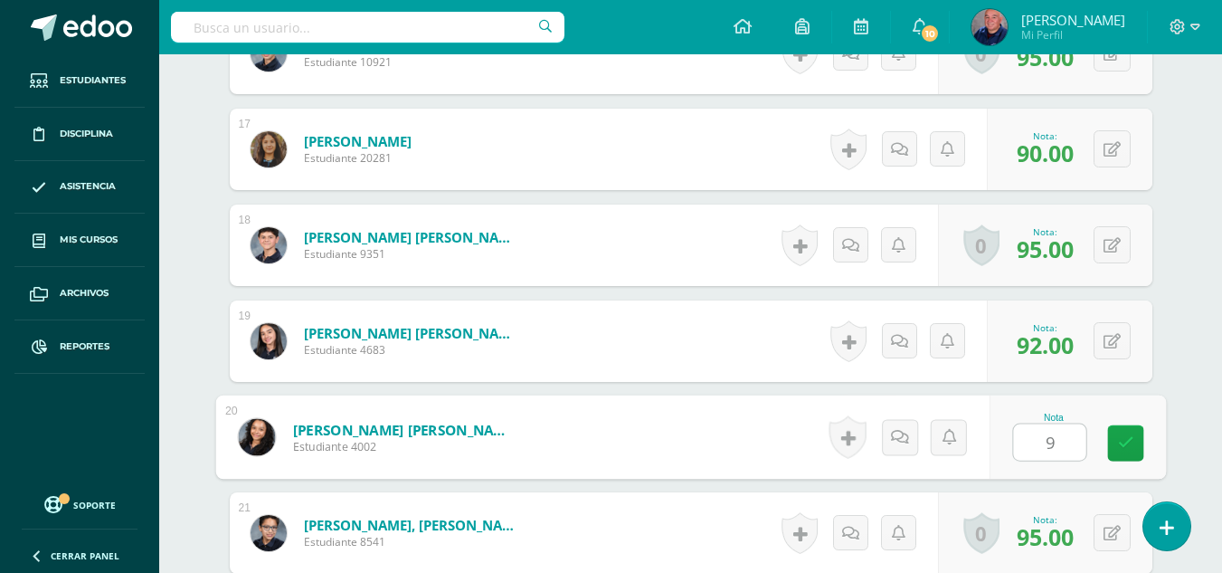
type input "91"
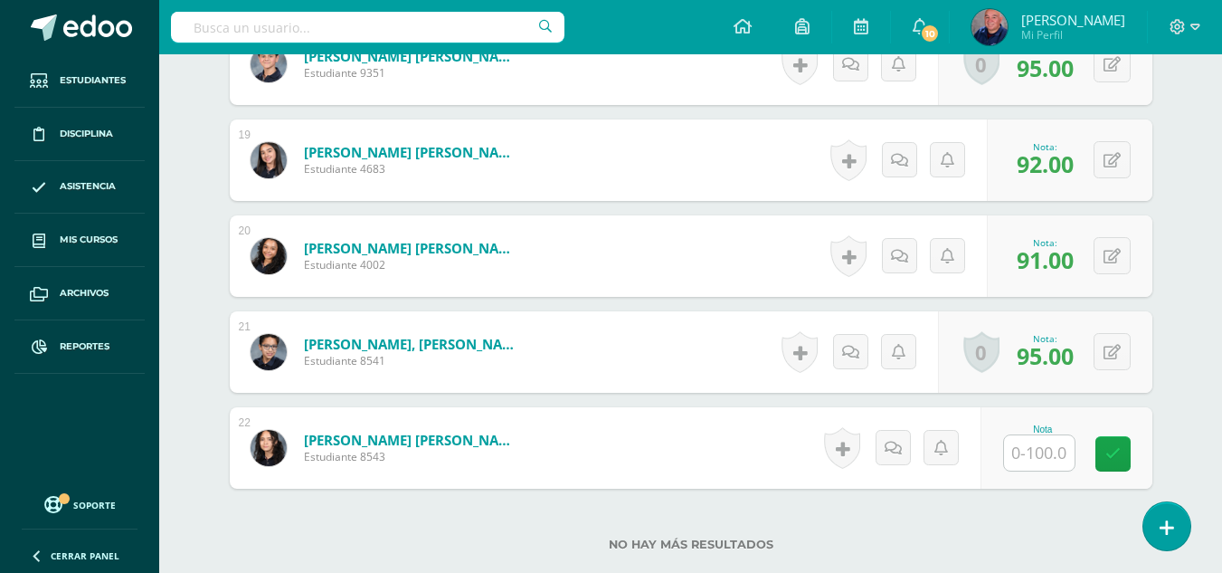
scroll to position [2343, 0]
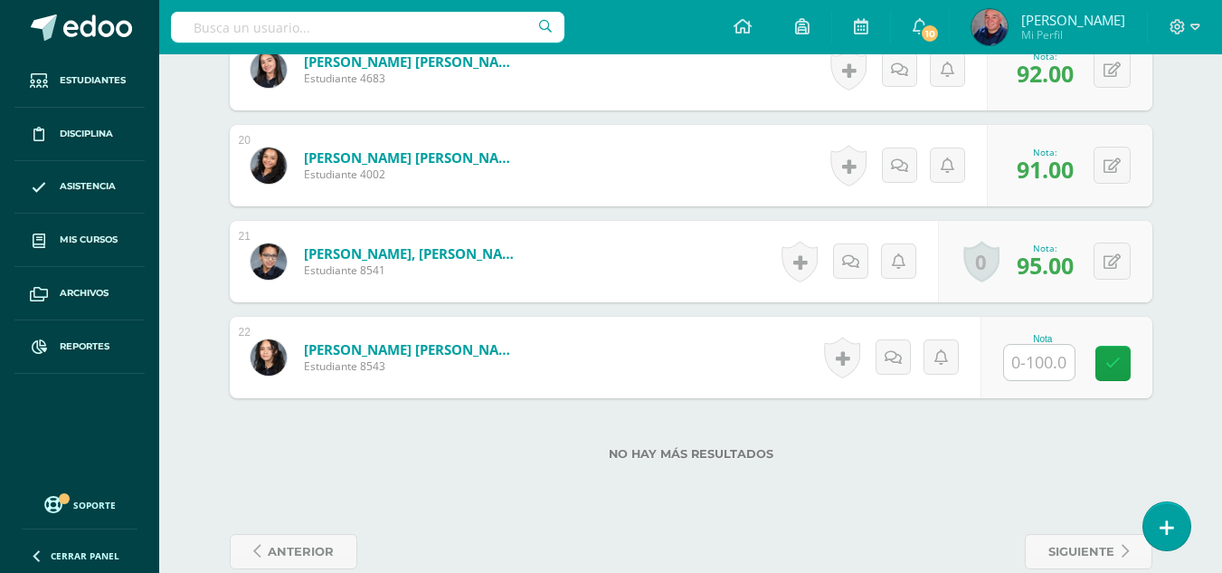
click at [1049, 374] on input "text" at bounding box center [1039, 362] width 71 height 35
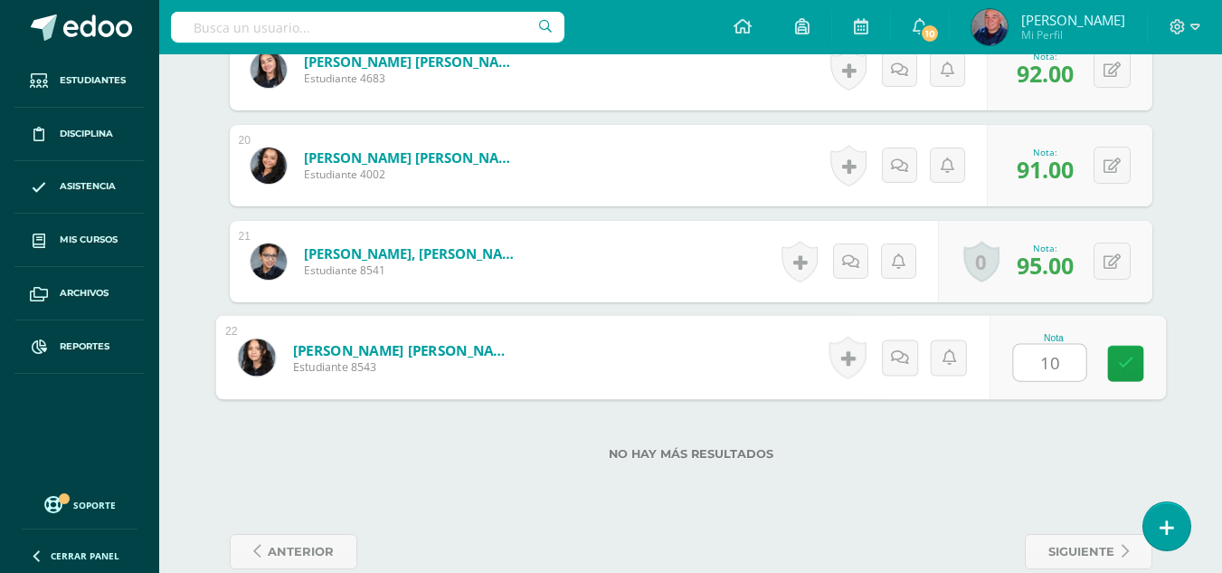
type input "100"
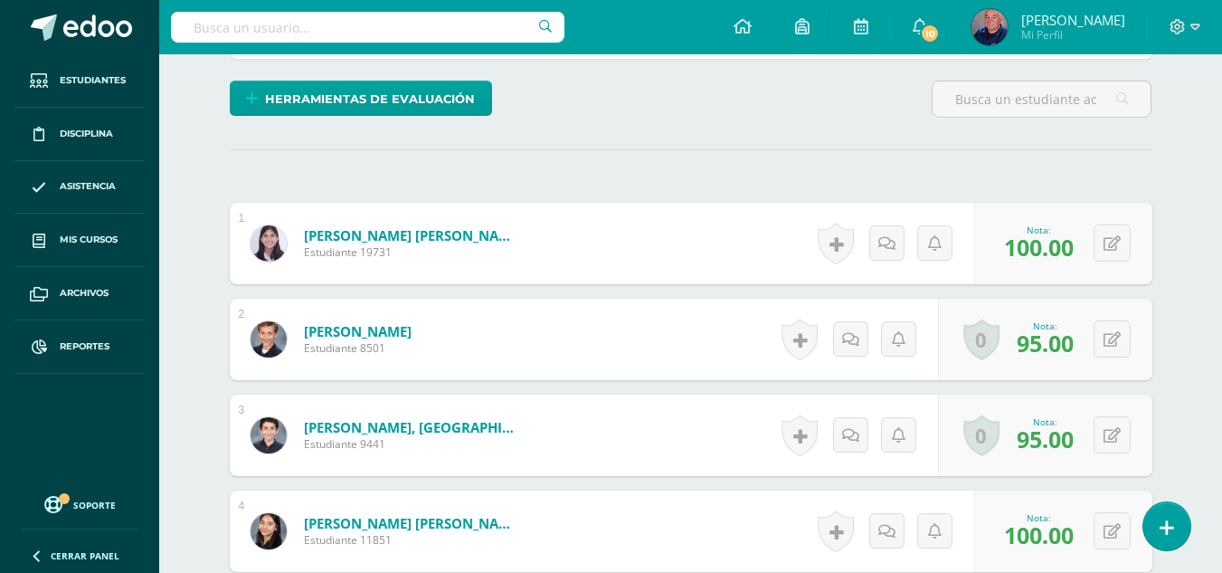
scroll to position [81, 0]
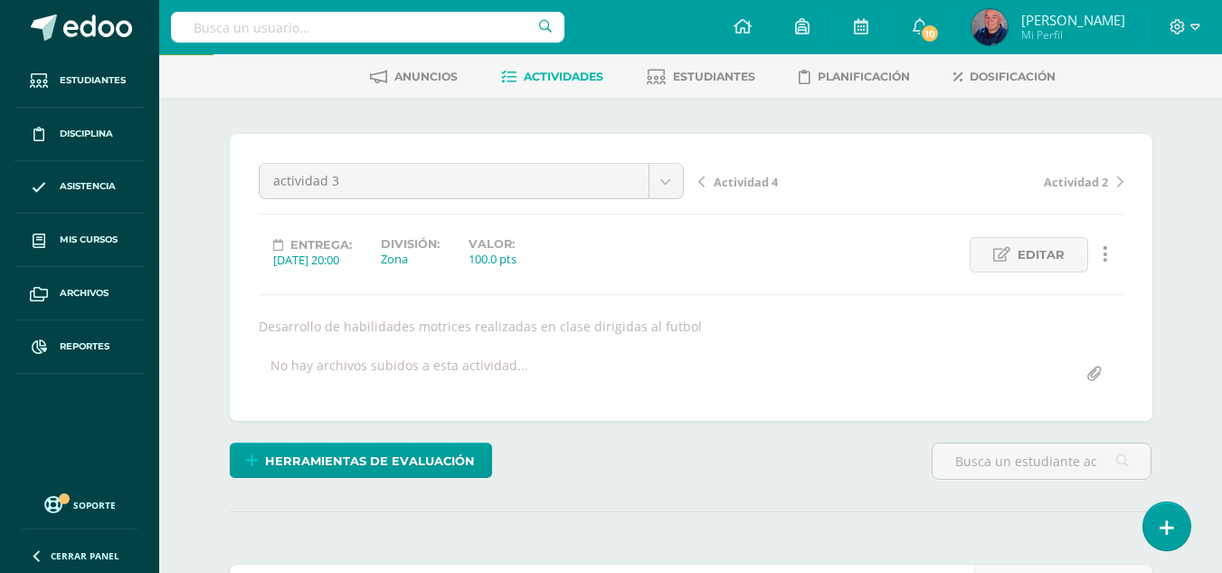
click at [735, 180] on span "Actividad 4" at bounding box center [746, 182] width 64 height 16
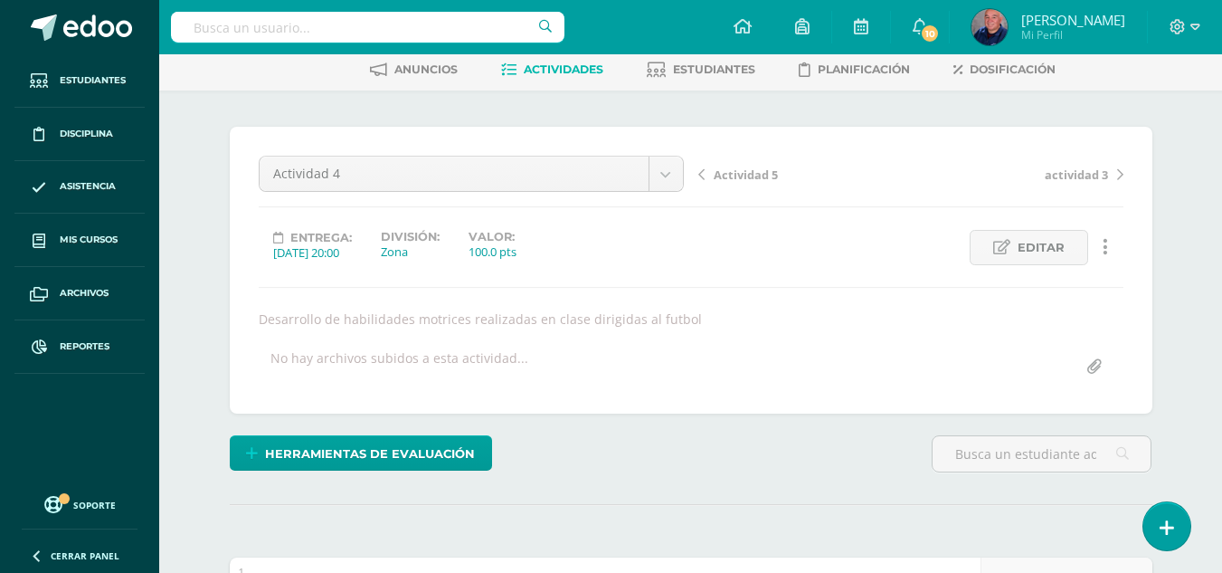
scroll to position [360, 0]
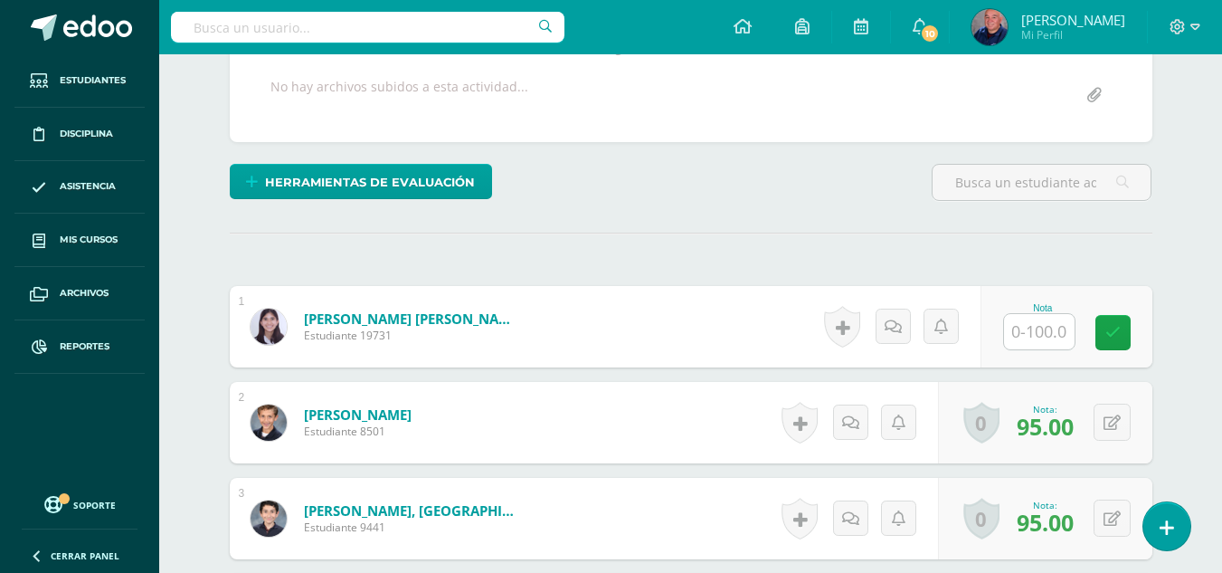
click at [1042, 337] on input "text" at bounding box center [1039, 331] width 71 height 35
type input "100"
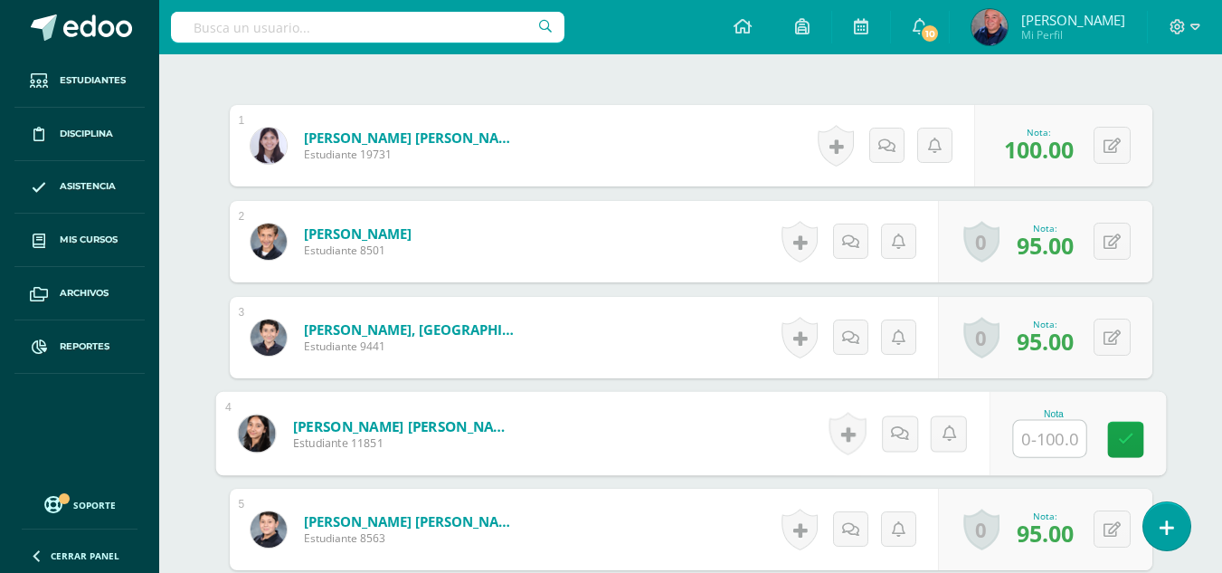
click at [1034, 428] on input "text" at bounding box center [1049, 439] width 72 height 36
type input "100"
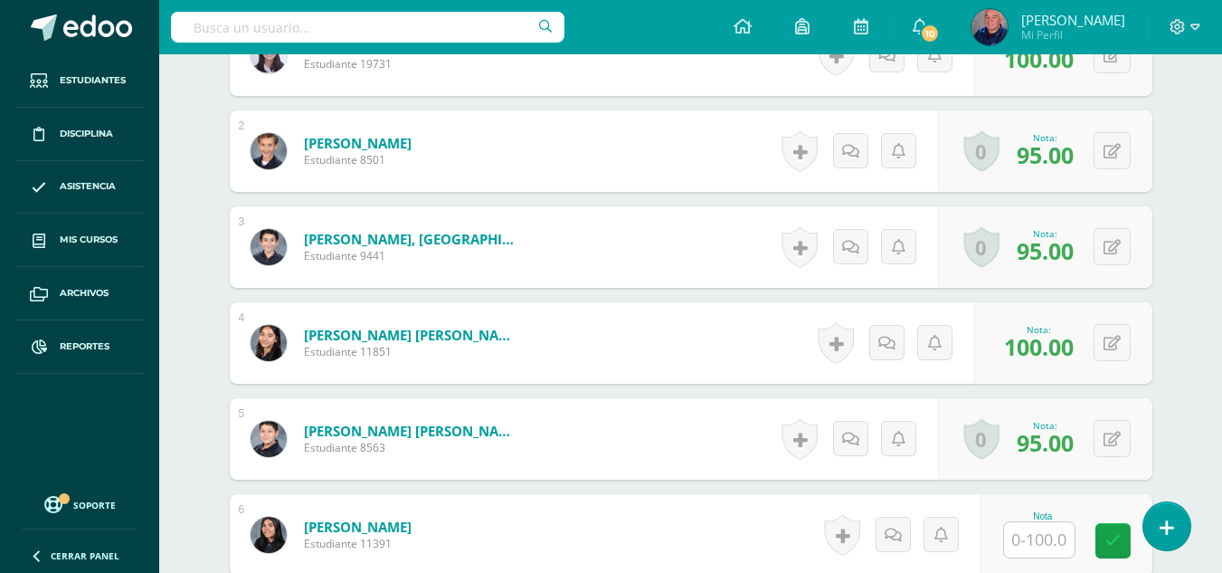
scroll to position [722, 0]
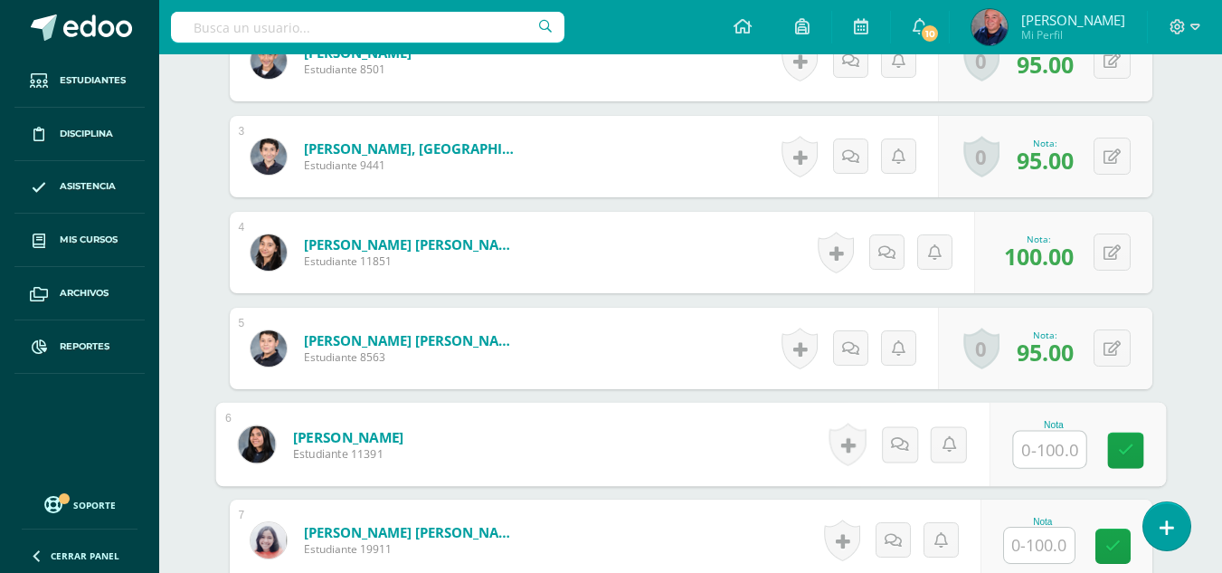
click at [1034, 450] on input "text" at bounding box center [1049, 450] width 72 height 36
type input "91"
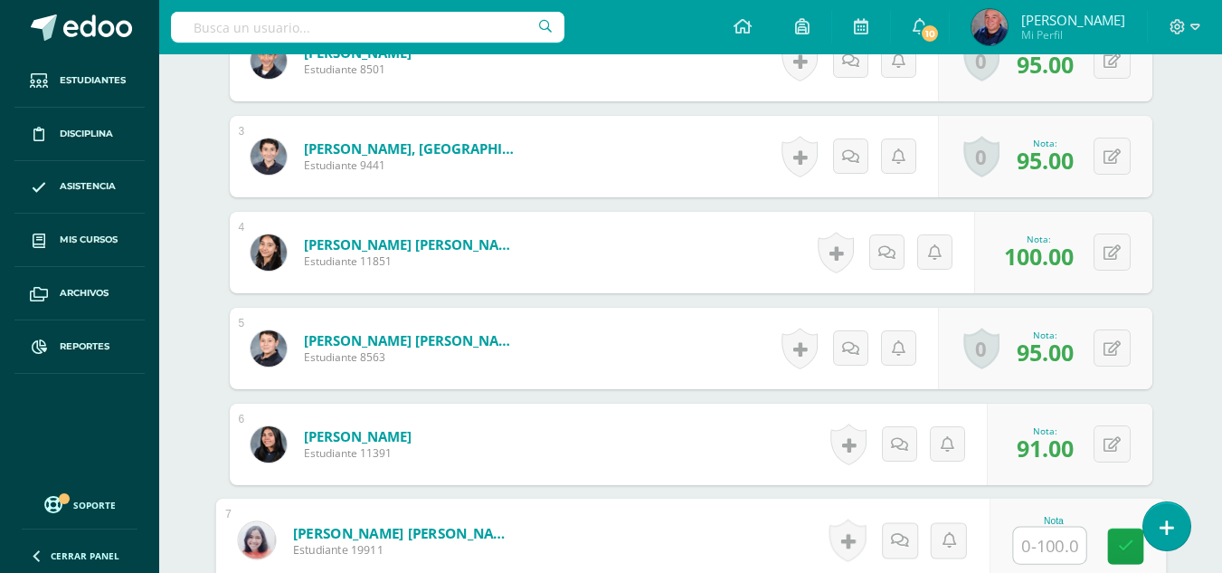
scroll to position [903, 0]
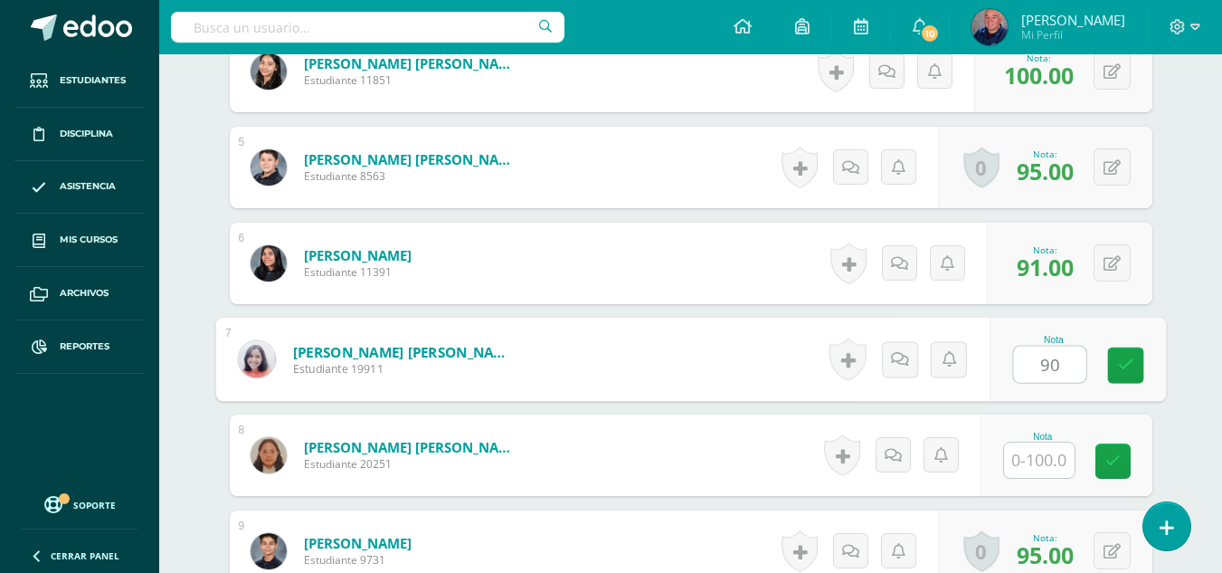
type input "90"
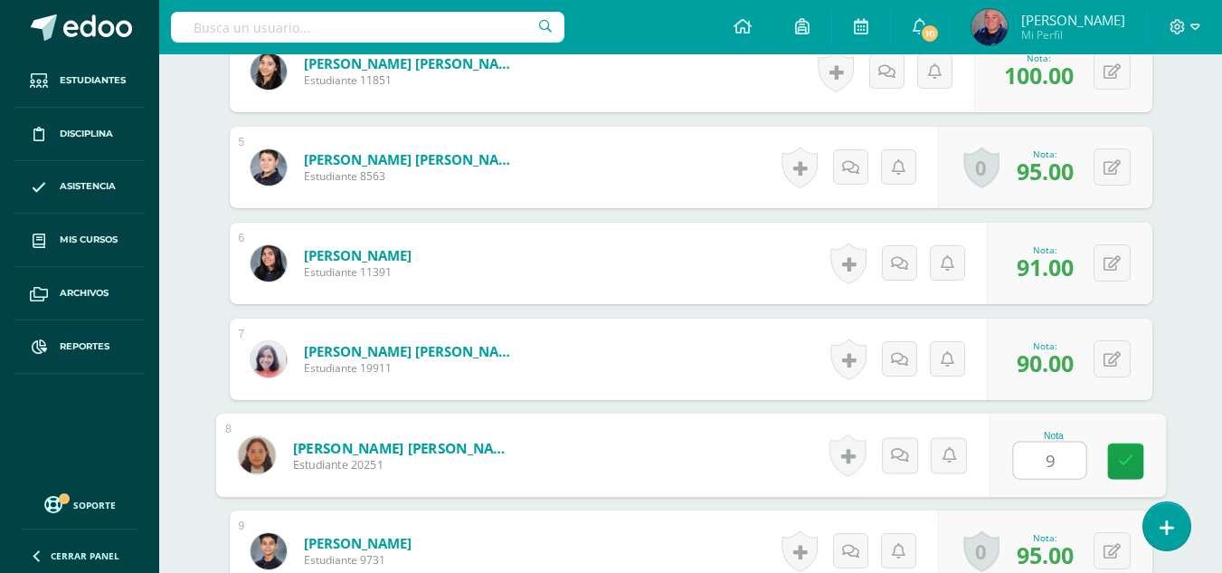
type input "92"
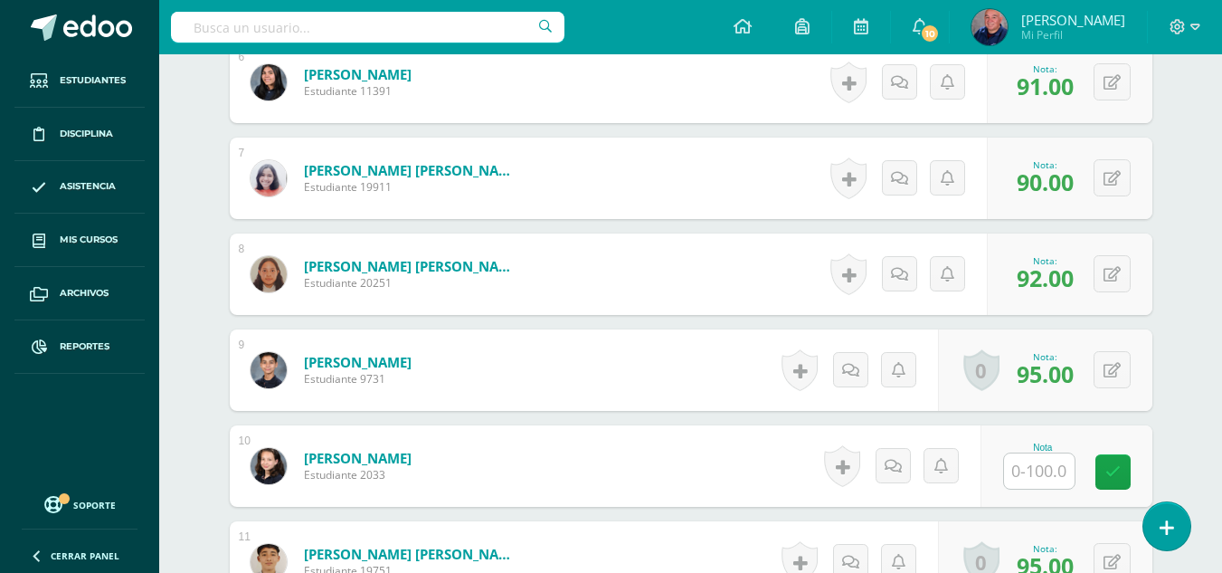
scroll to position [1174, 0]
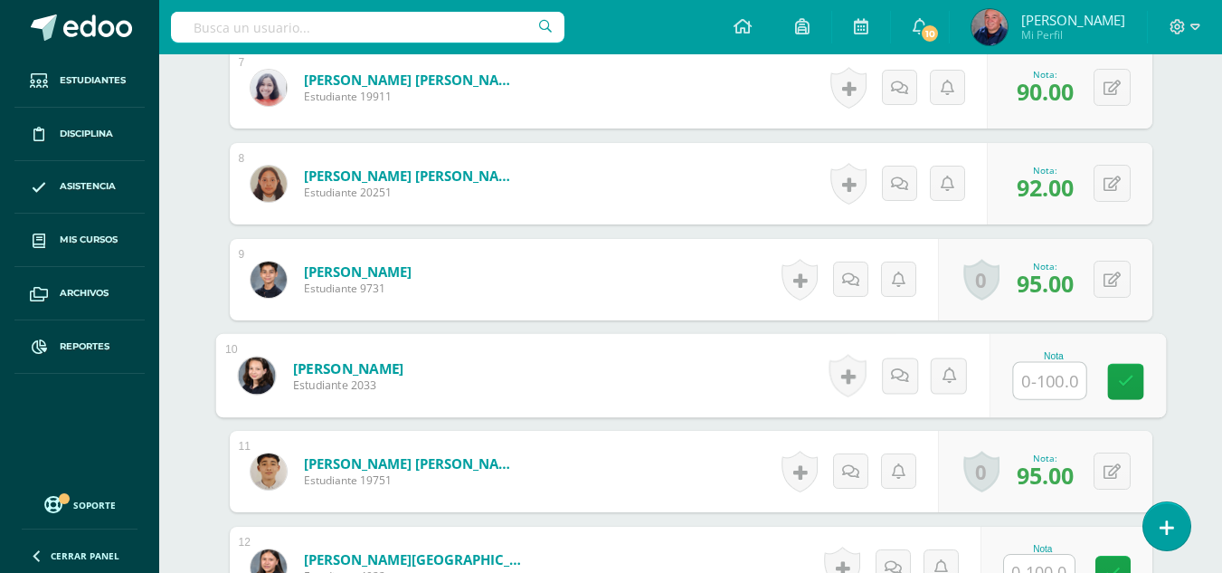
click at [1033, 379] on input "text" at bounding box center [1049, 381] width 72 height 36
type input "100"
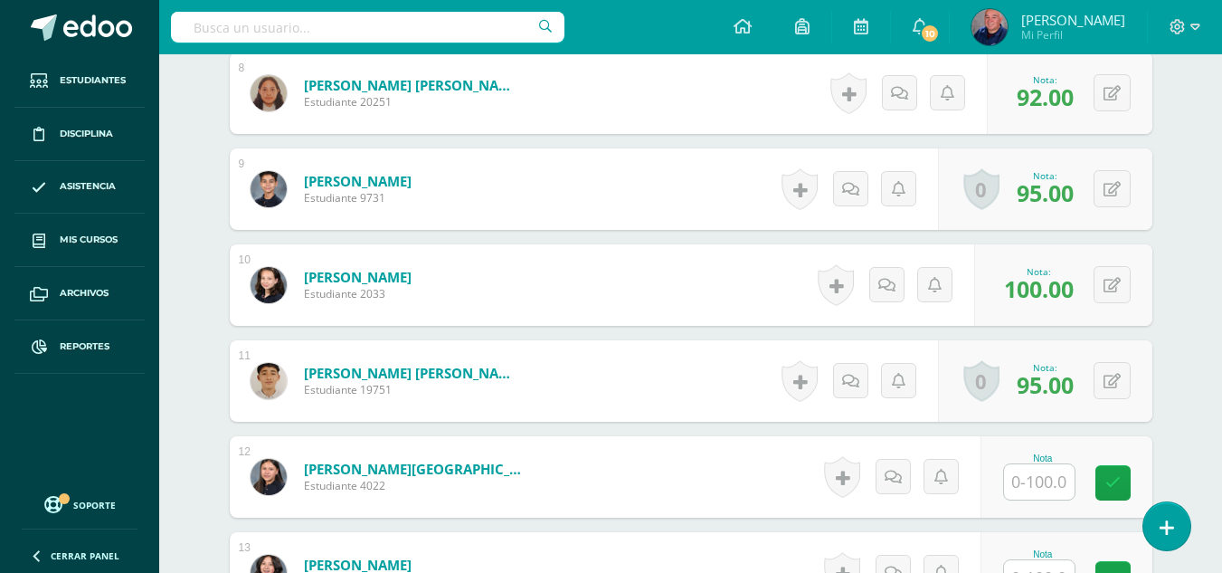
scroll to position [1355, 0]
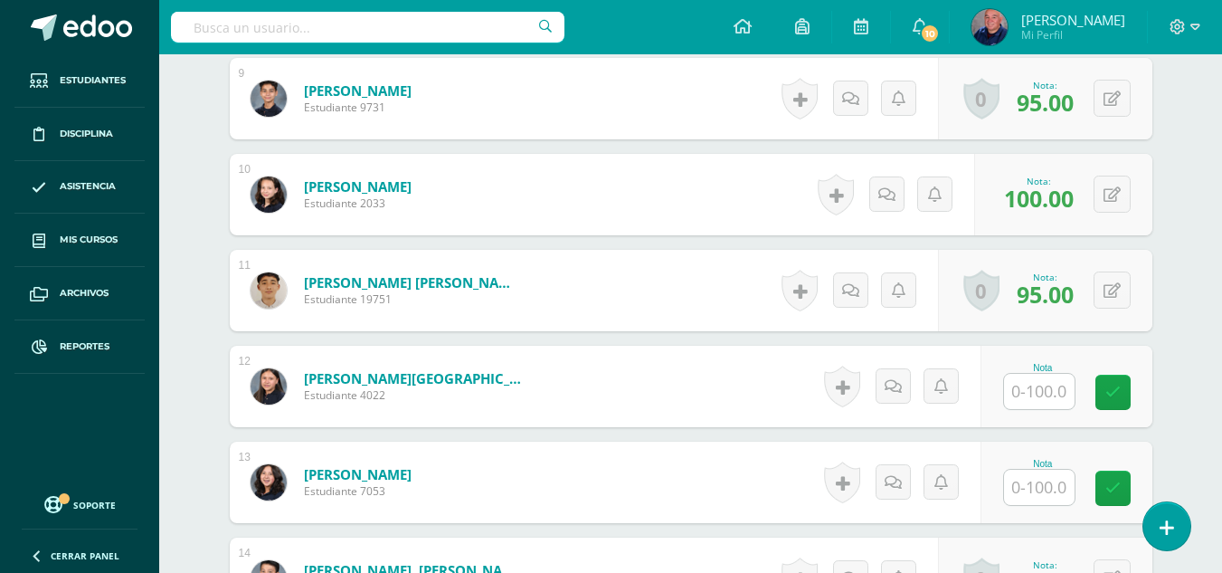
click at [1036, 398] on input "text" at bounding box center [1039, 391] width 71 height 35
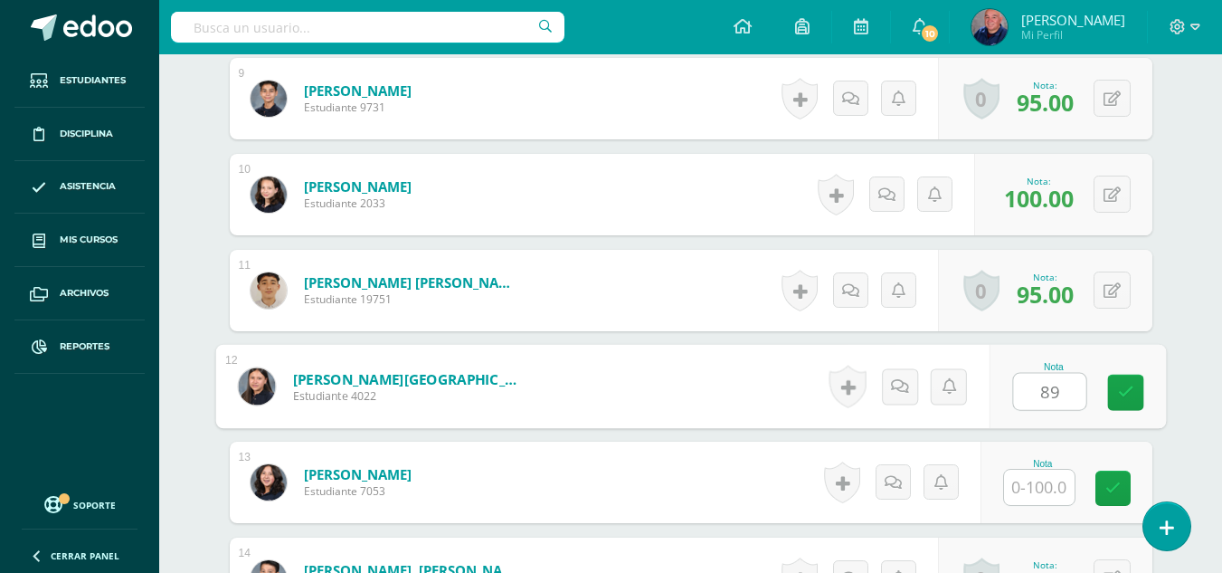
type input "89"
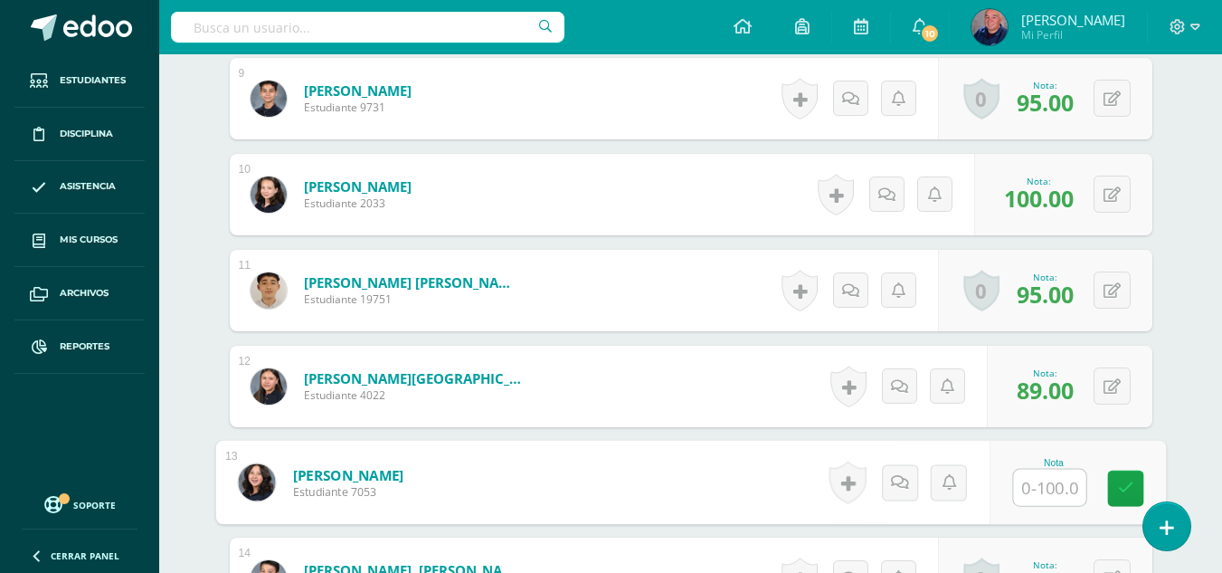
scroll to position [1446, 0]
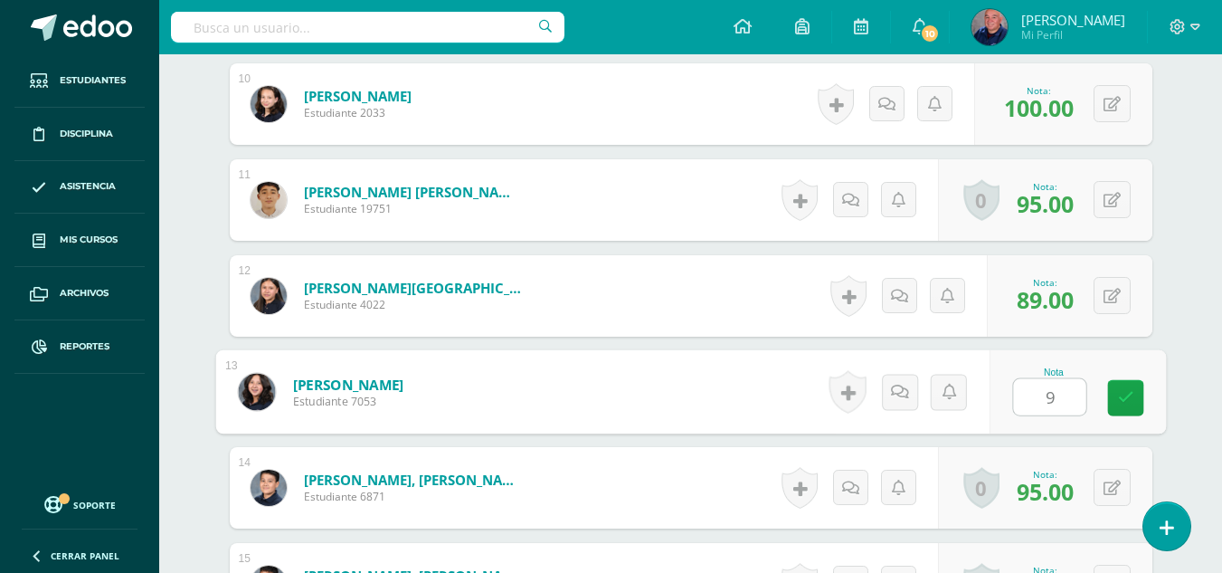
type input "92"
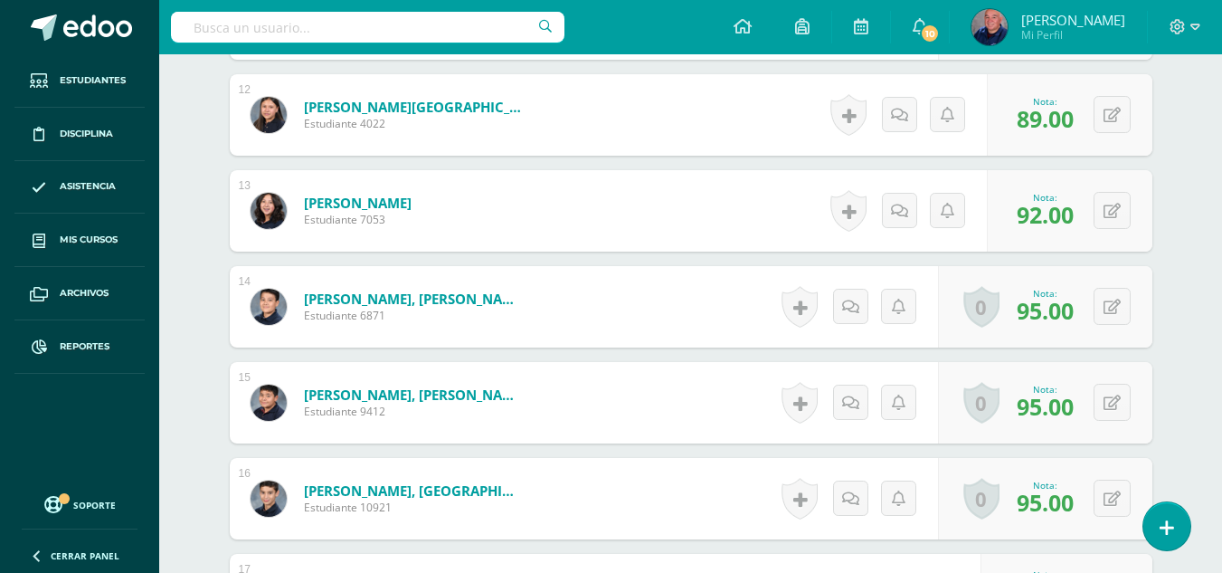
scroll to position [1808, 0]
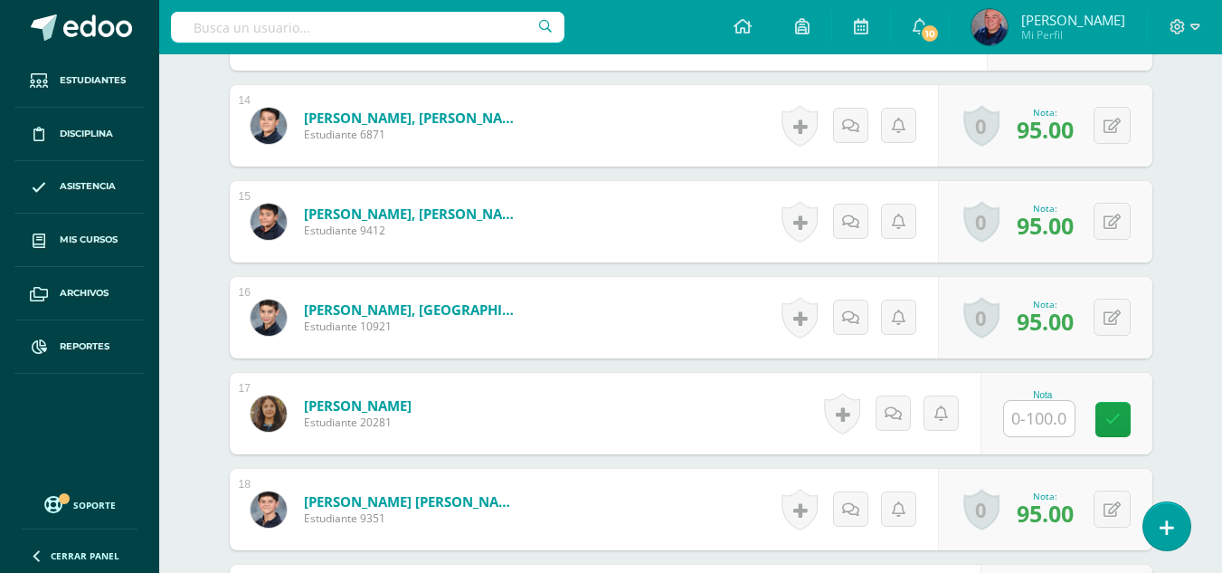
click at [1028, 417] on input "text" at bounding box center [1039, 418] width 71 height 35
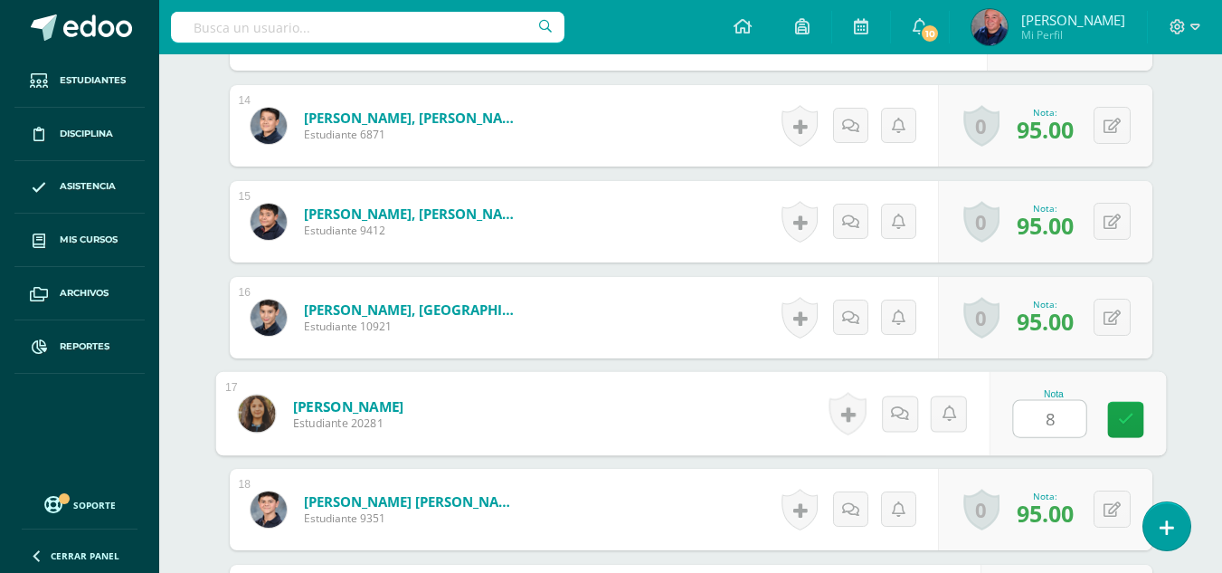
type input "85"
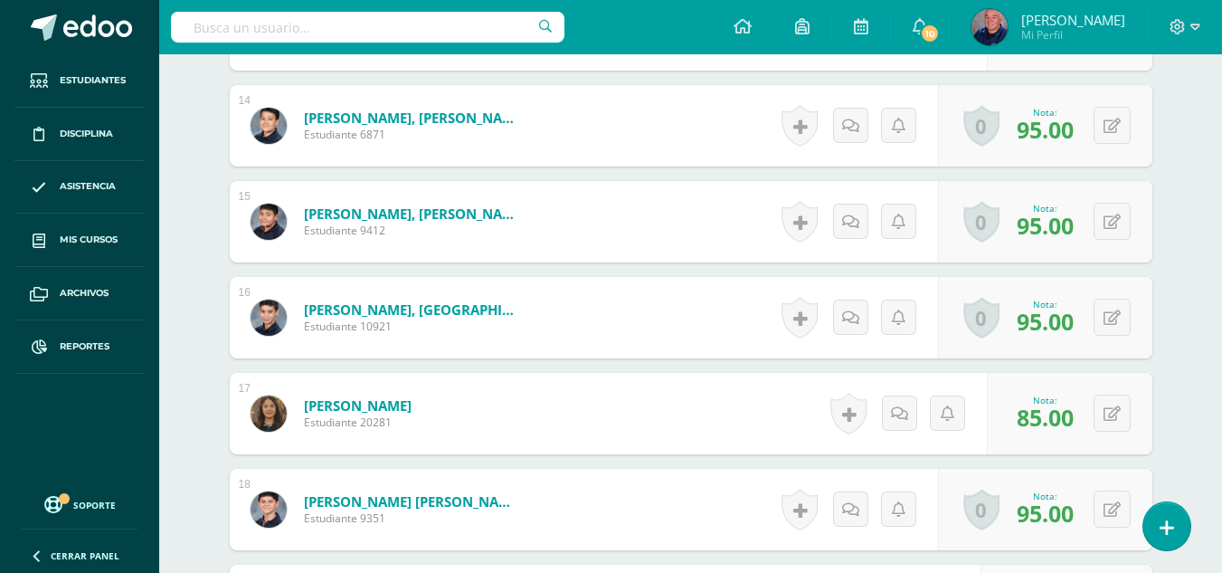
scroll to position [2079, 0]
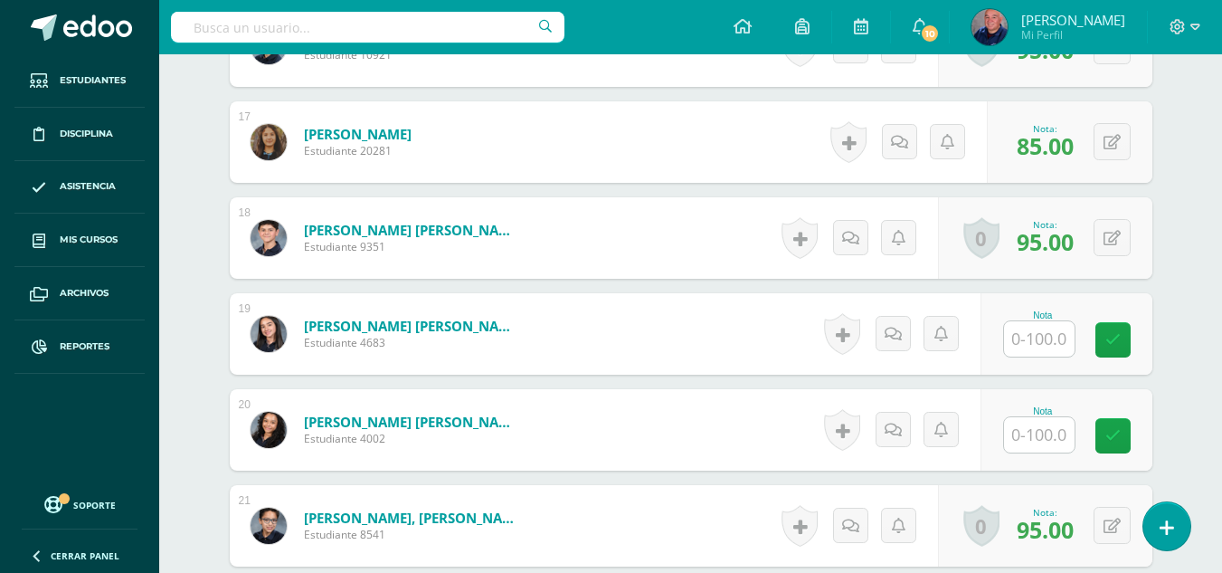
click at [1036, 340] on input "text" at bounding box center [1039, 338] width 71 height 35
type input "8"
type input "89"
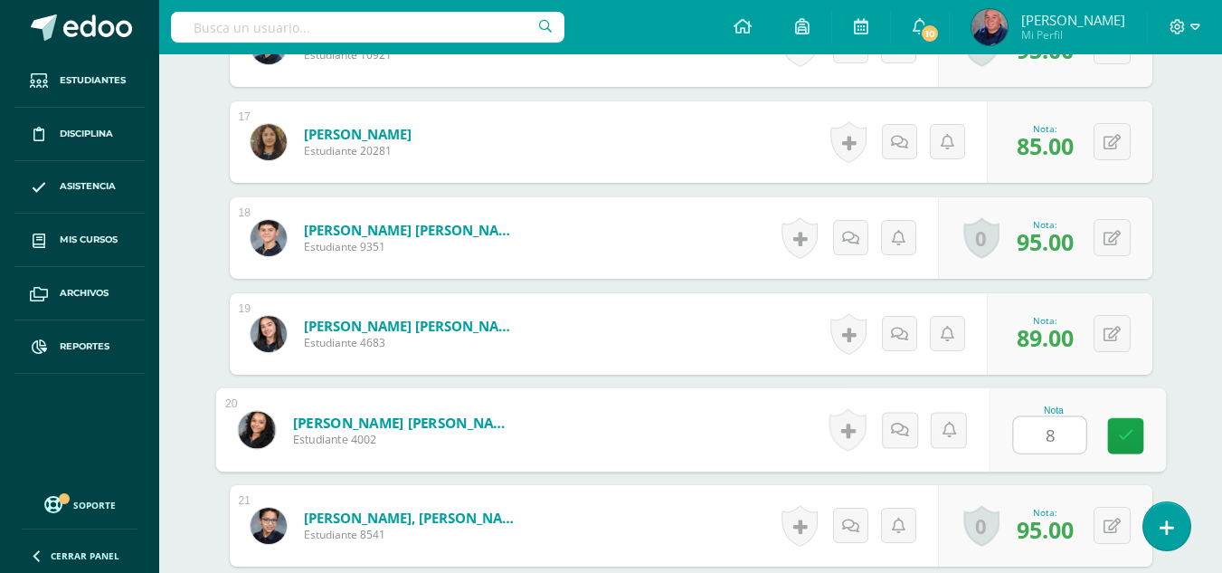
type input "89"
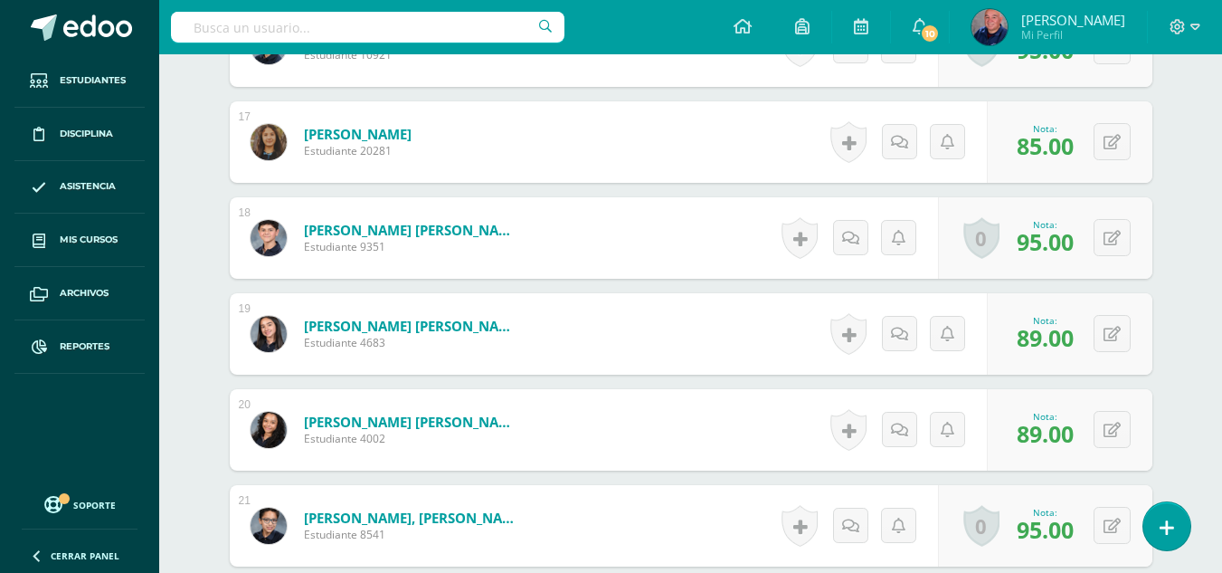
scroll to position [2350, 0]
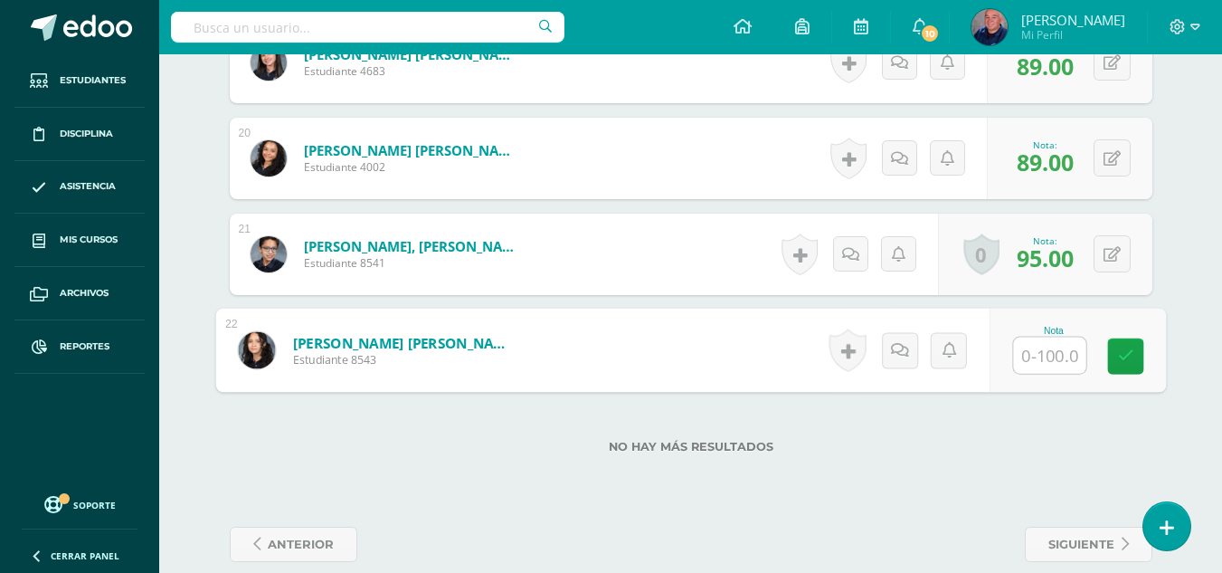
click at [1035, 350] on input "text" at bounding box center [1049, 355] width 72 height 36
type input "100"
